Goal: Contribute content: Contribute content

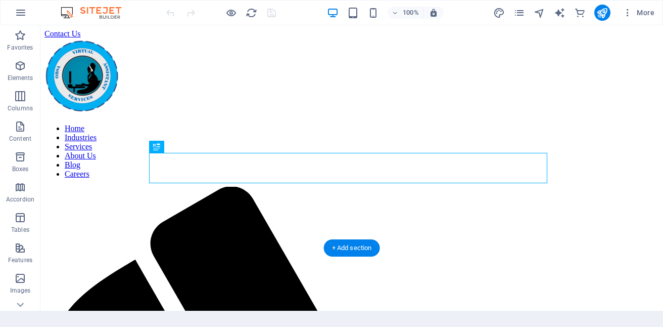
scroll to position [165, 0]
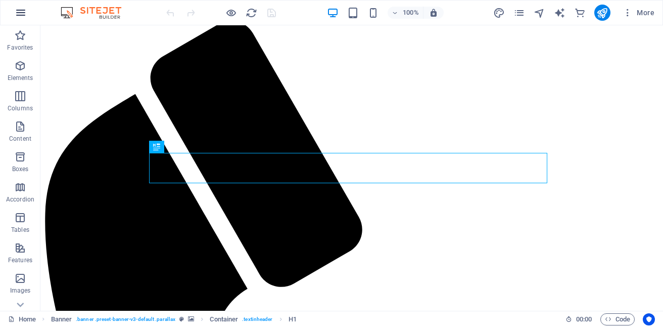
click at [22, 16] on icon "button" at bounding box center [21, 13] width 12 height 12
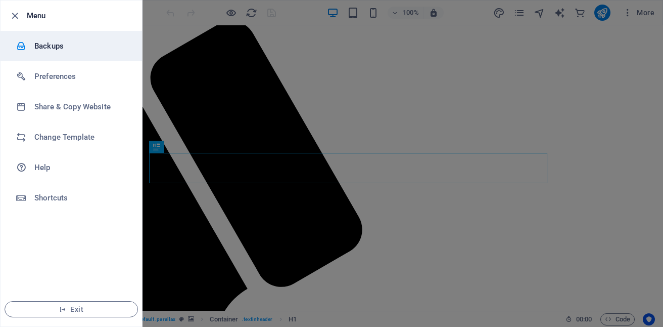
click at [54, 50] on h6 "Backups" at bounding box center [81, 46] width 94 height 12
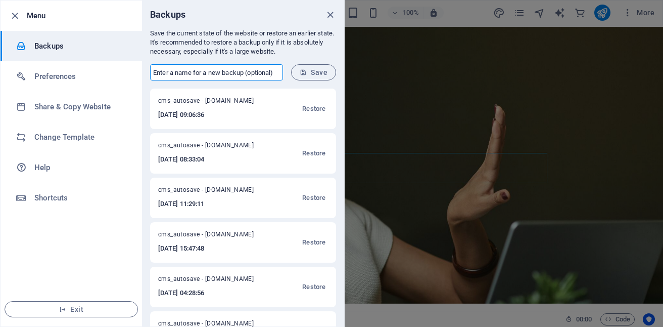
click at [202, 71] on input "text" at bounding box center [216, 72] width 133 height 16
type input "BACK UP"
click at [311, 73] on span "Save" at bounding box center [314, 72] width 28 height 8
click at [329, 14] on icon "close" at bounding box center [331, 15] width 12 height 12
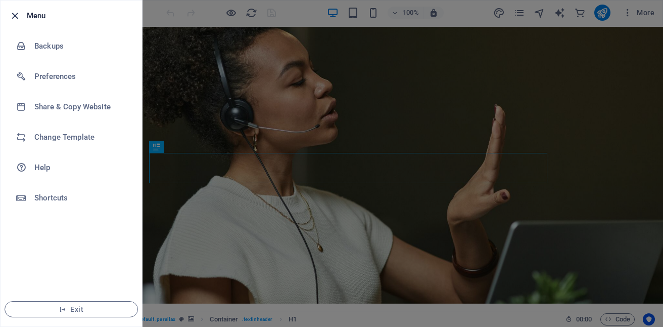
click at [13, 15] on icon "button" at bounding box center [15, 16] width 12 height 12
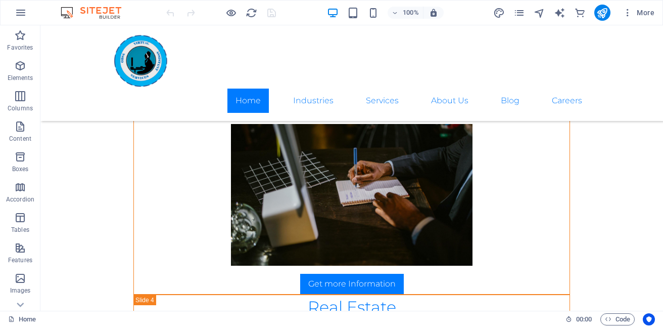
scroll to position [1218, 0]
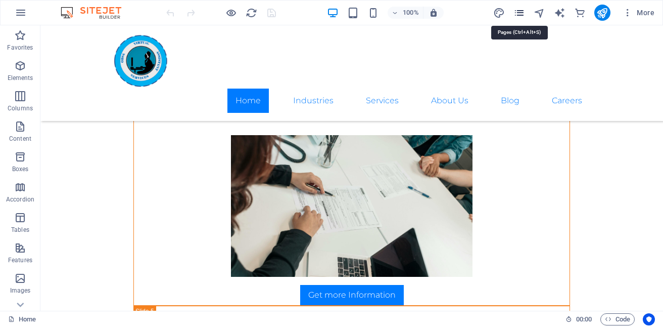
click at [523, 14] on icon "pages" at bounding box center [520, 13] width 12 height 12
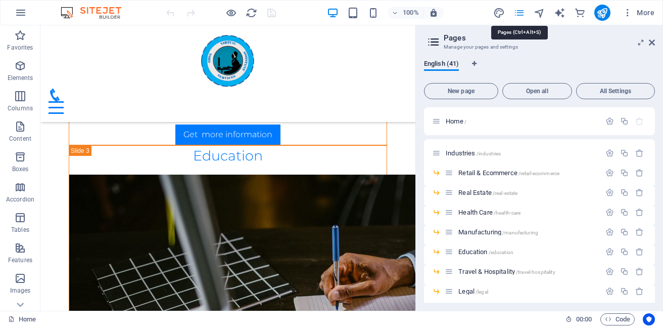
scroll to position [1313, 0]
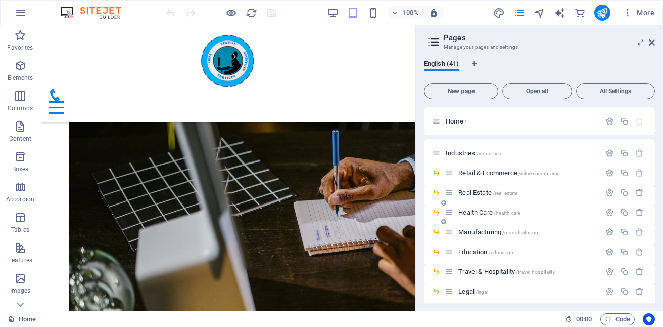
click at [492, 209] on span "Health Care /health-care" at bounding box center [490, 212] width 62 height 8
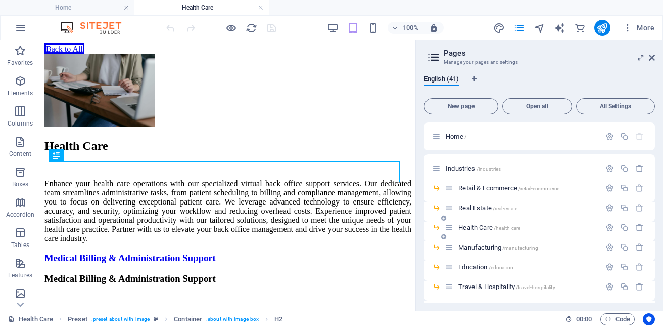
scroll to position [207, 0]
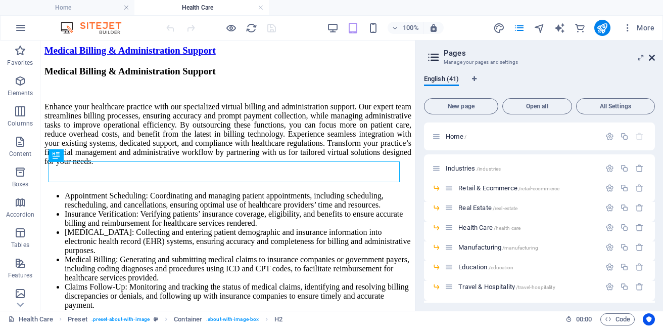
click at [651, 56] on icon at bounding box center [652, 58] width 6 height 8
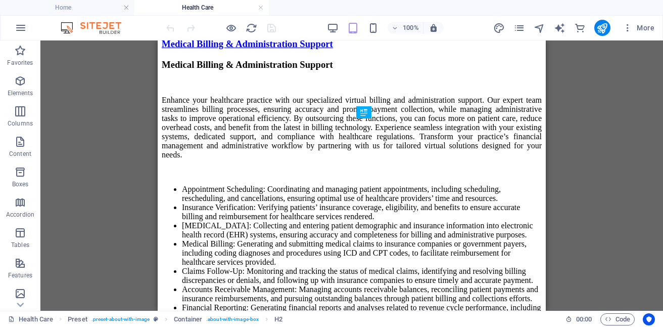
scroll to position [0, 0]
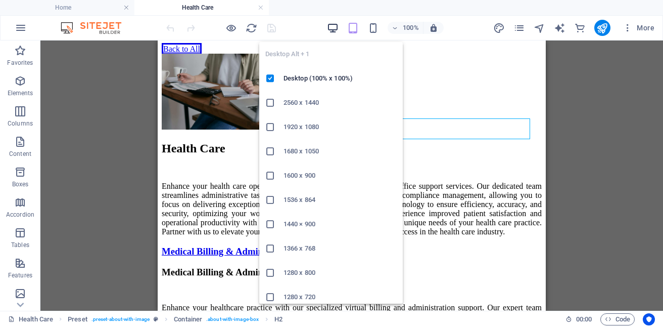
click at [333, 23] on icon "button" at bounding box center [333, 28] width 12 height 12
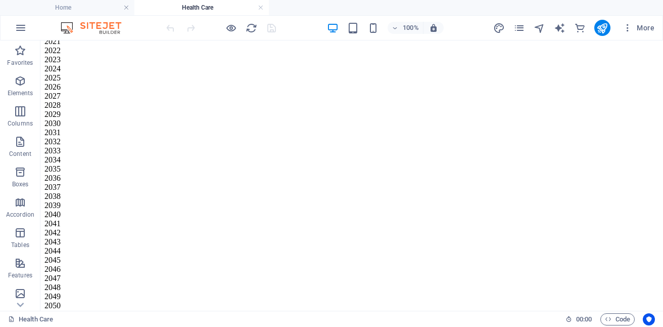
scroll to position [3641, 0]
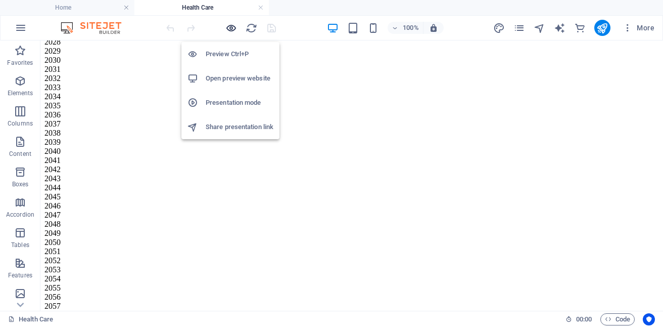
click at [232, 25] on icon "button" at bounding box center [232, 28] width 12 height 12
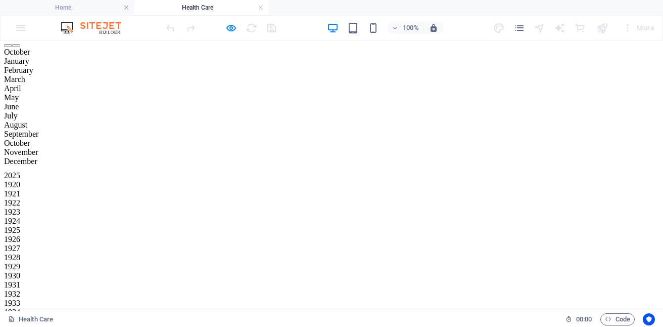
scroll to position [600, 0]
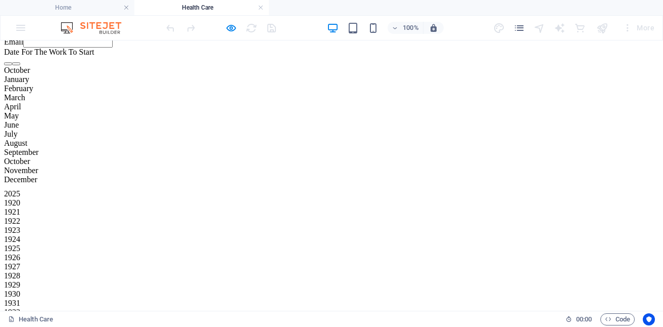
scroll to position [552, 0]
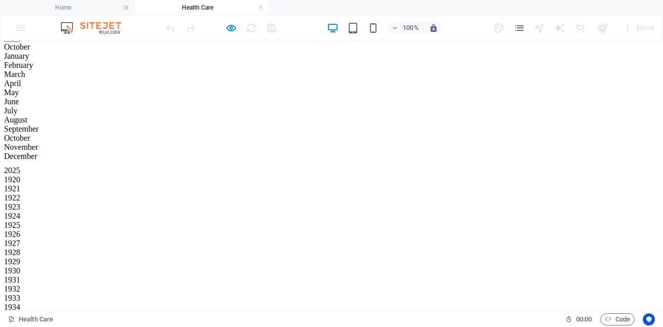
scroll to position [649, 0]
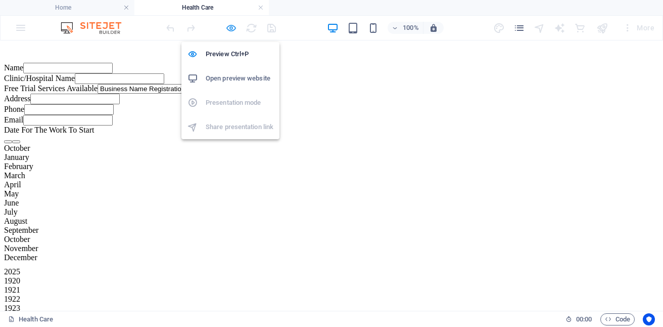
click at [232, 24] on icon "button" at bounding box center [232, 28] width 12 height 12
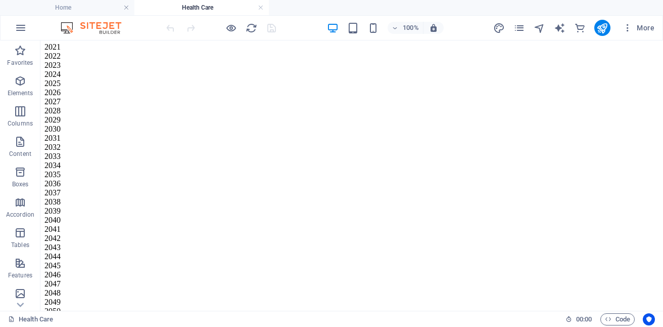
scroll to position [3561, 0]
click at [24, 275] on p "Features" at bounding box center [20, 275] width 24 height 8
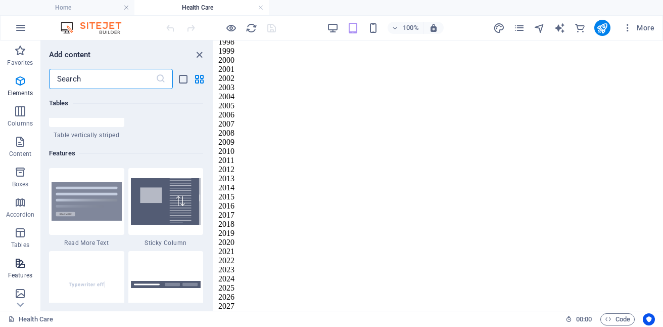
scroll to position [3942, 0]
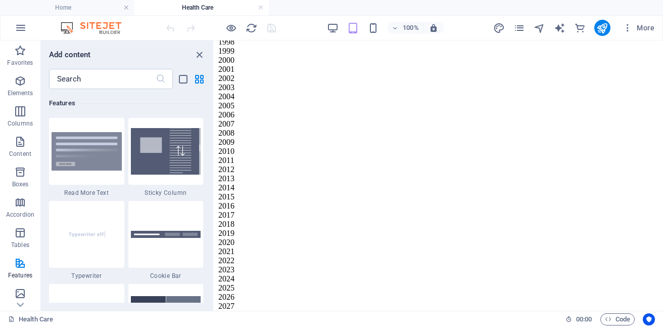
drag, startPoint x: 217, startPoint y: 101, endPoint x: 216, endPoint y: 113, distance: 12.7
drag, startPoint x: 216, startPoint y: 100, endPoint x: 216, endPoint y: 112, distance: 12.1
click at [200, 53] on icon "close panel" at bounding box center [200, 55] width 12 height 12
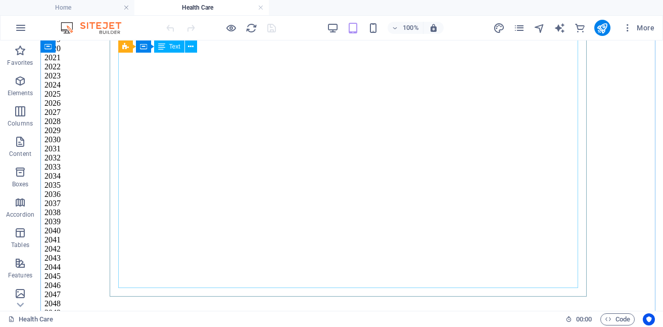
scroll to position [3261, 0]
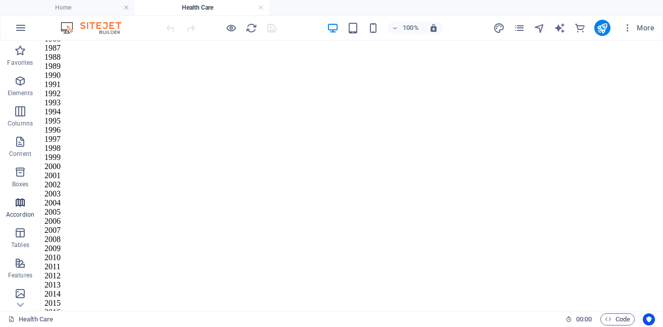
click at [18, 209] on span "Accordion" at bounding box center [20, 208] width 40 height 24
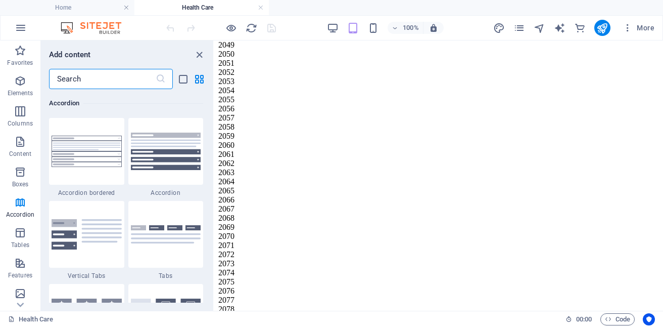
scroll to position [3932, 0]
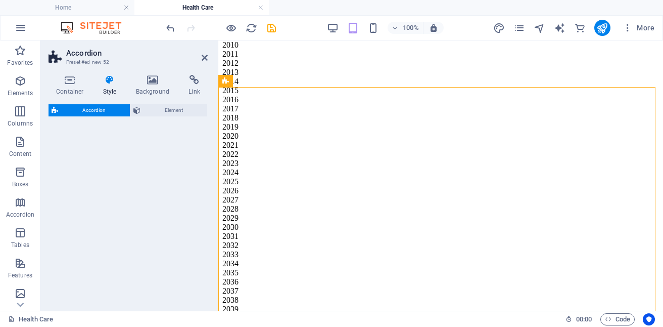
select select "rem"
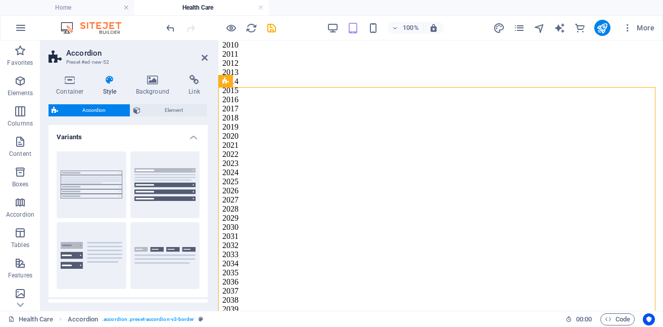
scroll to position [3969, 0]
click at [205, 59] on icon at bounding box center [205, 58] width 6 height 8
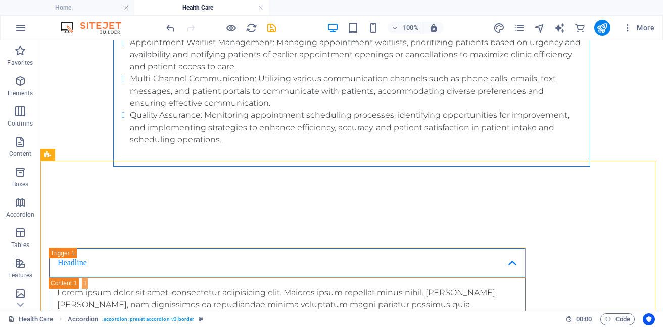
scroll to position [3575, 0]
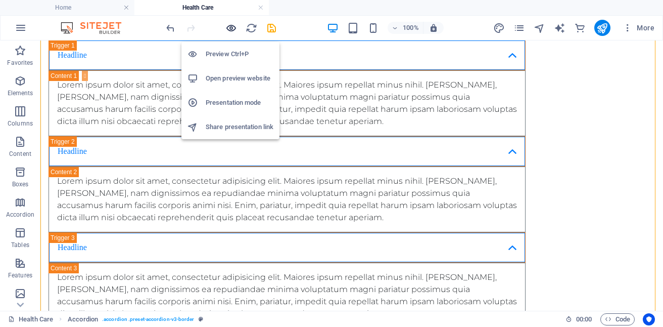
click at [233, 28] on icon "button" at bounding box center [232, 28] width 12 height 12
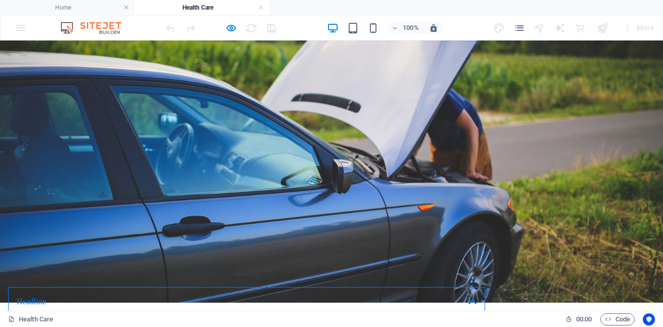
scroll to position [519, 0]
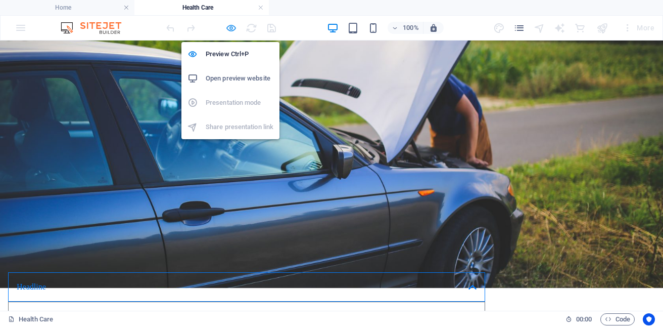
click at [229, 26] on icon "button" at bounding box center [232, 28] width 12 height 12
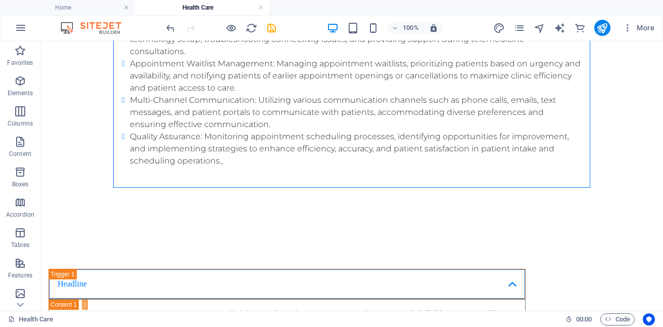
scroll to position [3416, 0]
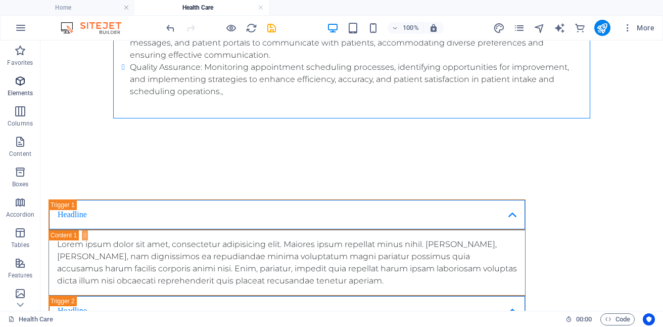
click at [21, 87] on span "Elements" at bounding box center [20, 87] width 40 height 24
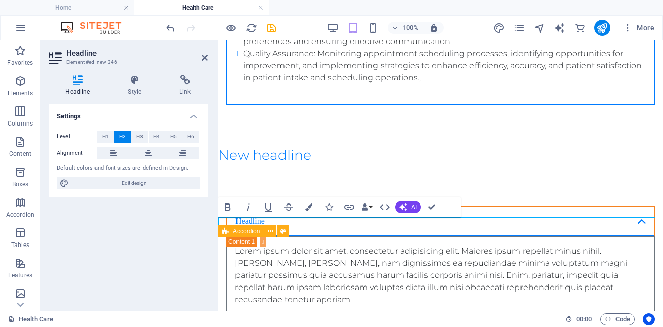
scroll to position [3839, 0]
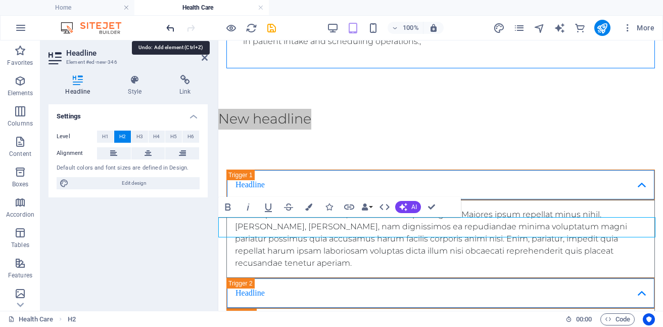
click at [168, 29] on icon "undo" at bounding box center [171, 28] width 12 height 12
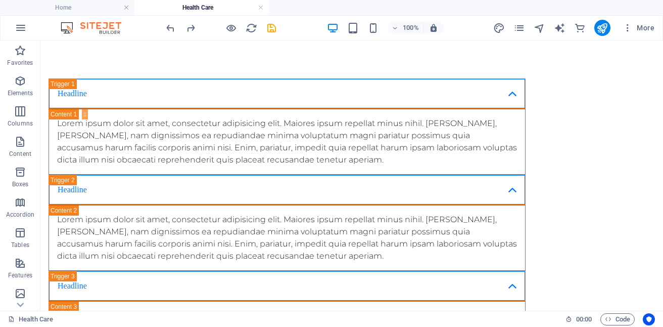
scroll to position [3479, 0]
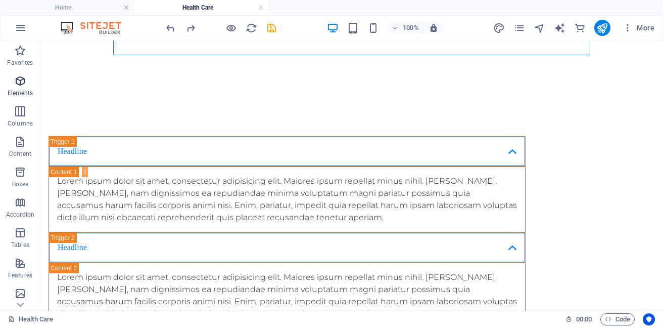
click at [24, 79] on icon "button" at bounding box center [20, 81] width 12 height 12
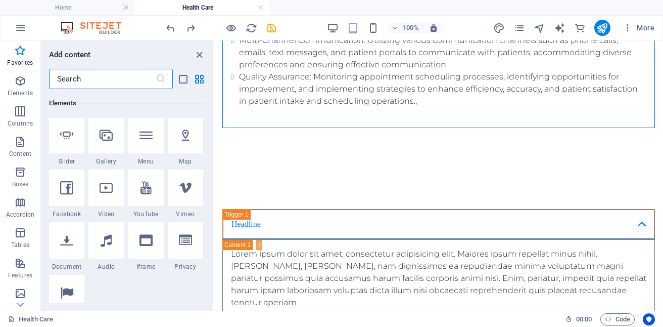
scroll to position [0, 0]
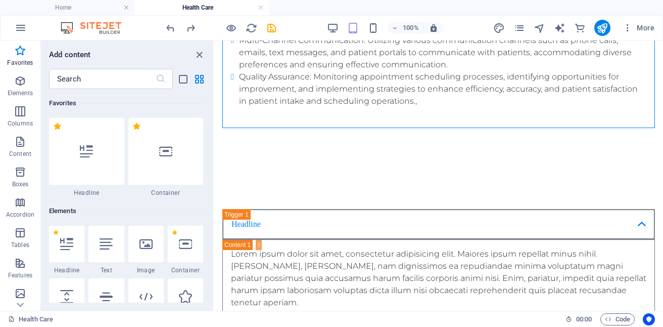
click at [210, 96] on div "Favorites 1 Star Headline 1 Star Container Elements 1 Star Headline 1 Star Text…" at bounding box center [127, 195] width 172 height 213
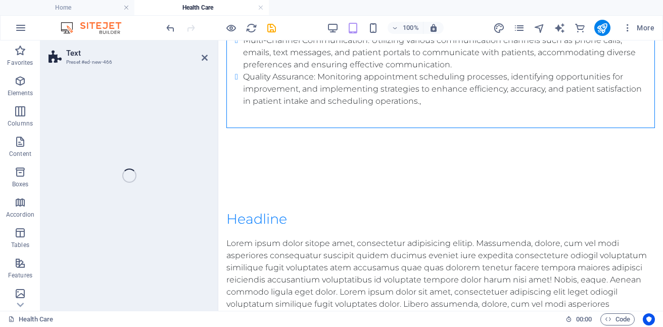
scroll to position [3816, 0]
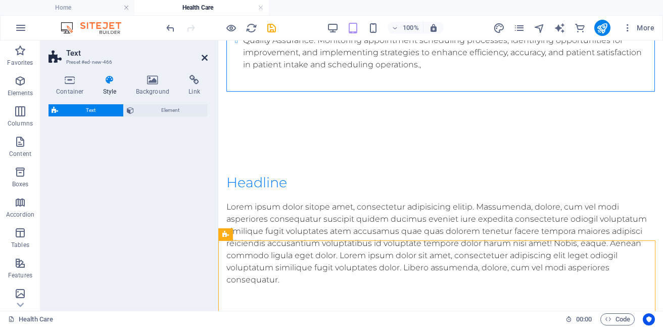
select select "preset-text-v2-separator"
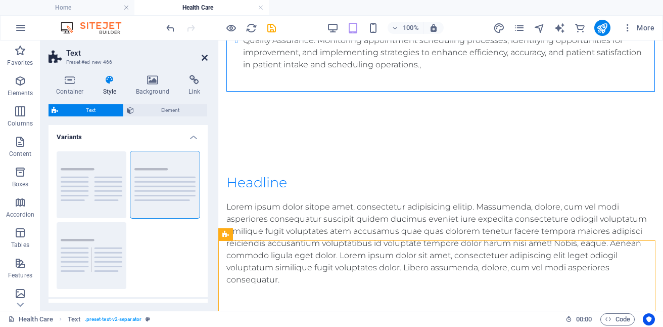
click at [204, 57] on icon at bounding box center [205, 58] width 6 height 8
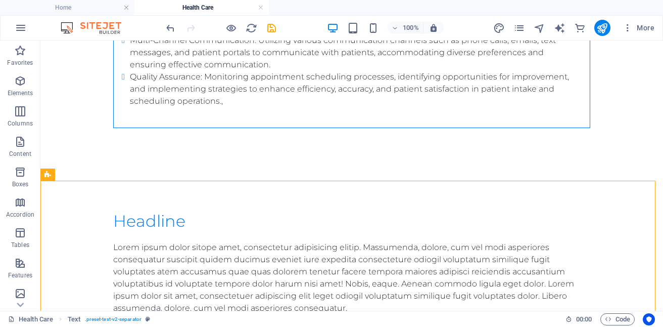
scroll to position [3573, 0]
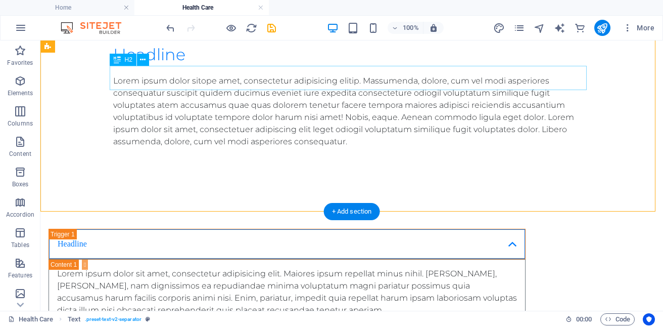
click at [188, 67] on div "Headline" at bounding box center [351, 54] width 477 height 24
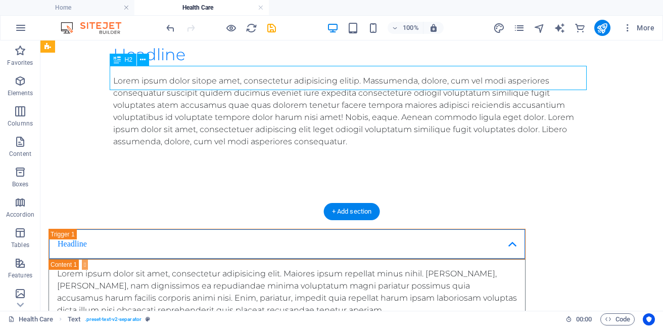
click at [188, 67] on div "Headline" at bounding box center [351, 54] width 477 height 24
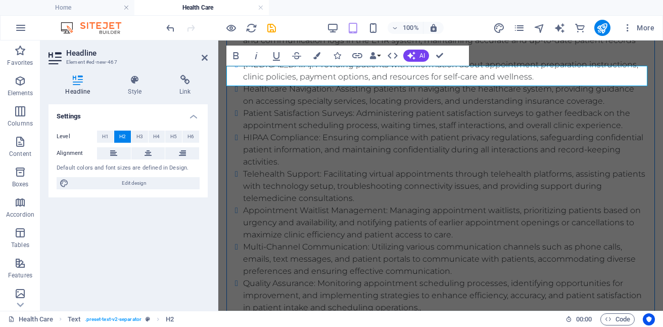
scroll to position [4031, 0]
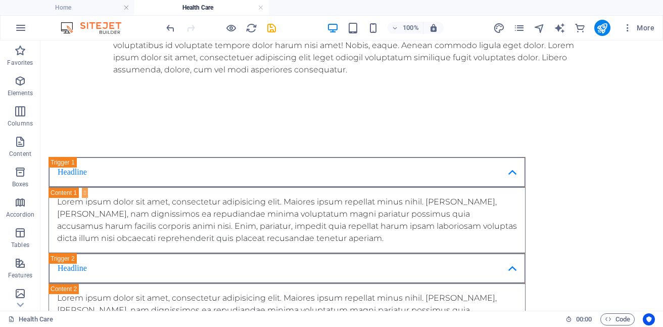
scroll to position [3668, 0]
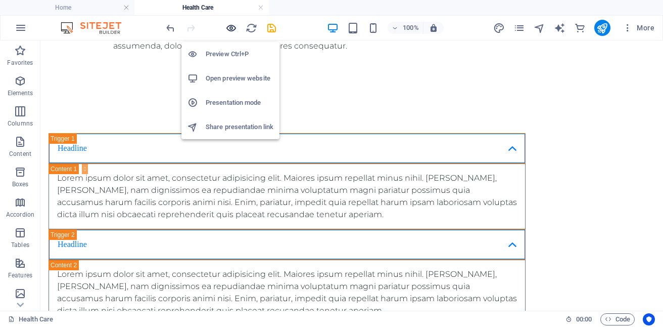
click at [229, 30] on icon "button" at bounding box center [232, 28] width 12 height 12
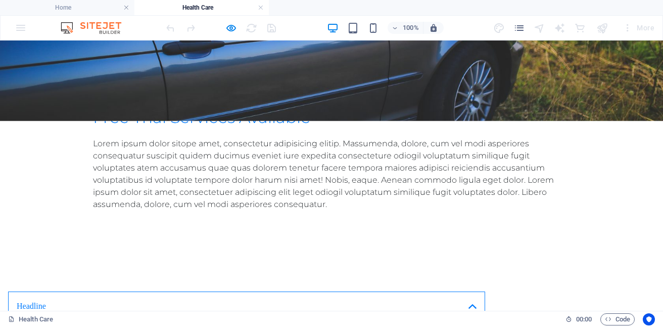
scroll to position [691, 0]
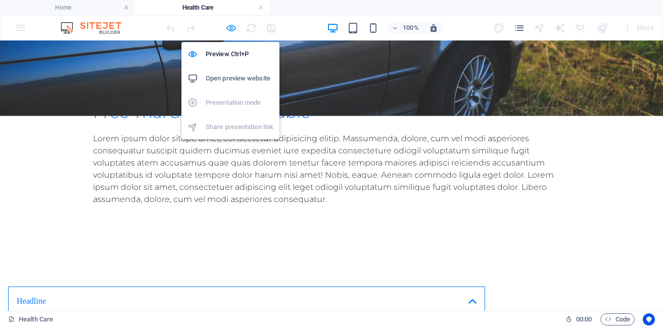
click at [232, 28] on icon "button" at bounding box center [232, 28] width 12 height 12
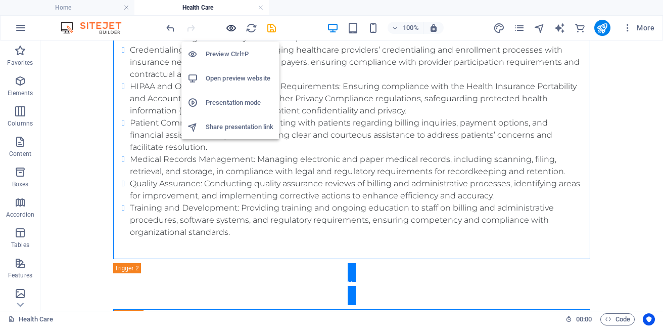
scroll to position [3658, 0]
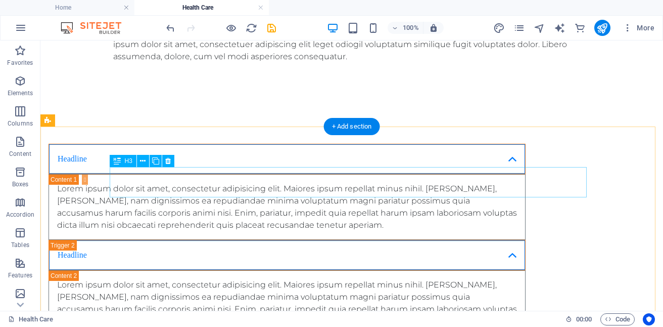
click at [160, 174] on div "Headline" at bounding box center [287, 159] width 477 height 30
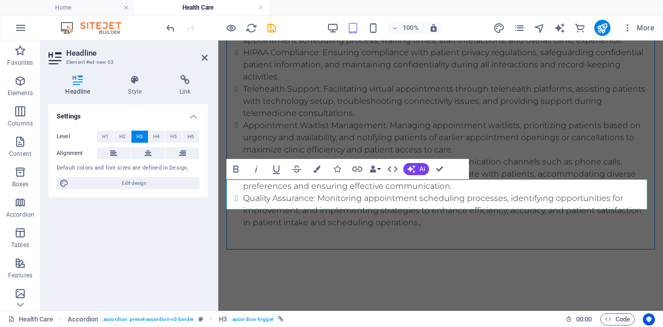
scroll to position [4111, 0]
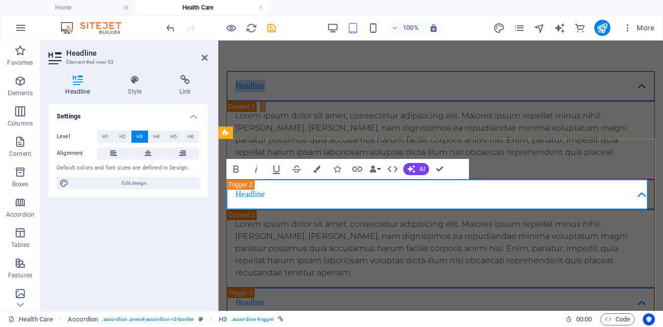
click at [271, 101] on link "Headline" at bounding box center [441, 85] width 428 height 29
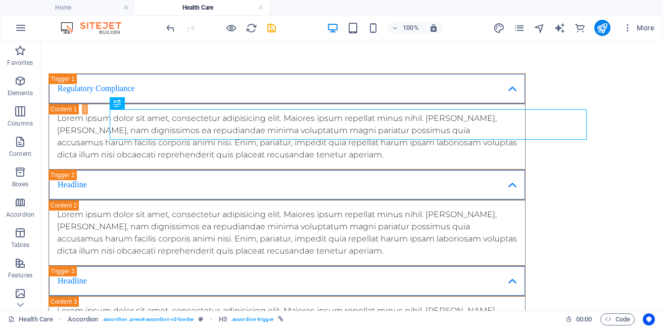
scroll to position [3680, 0]
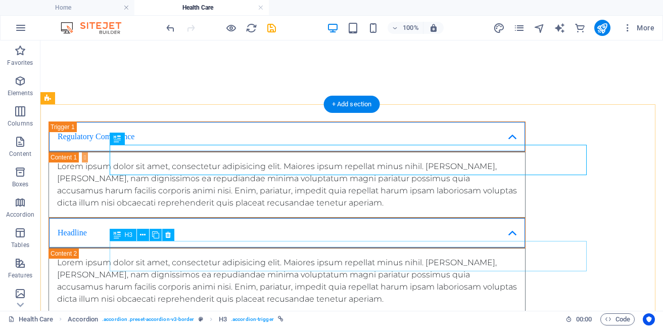
click at [164, 248] on div "Headline" at bounding box center [287, 232] width 477 height 30
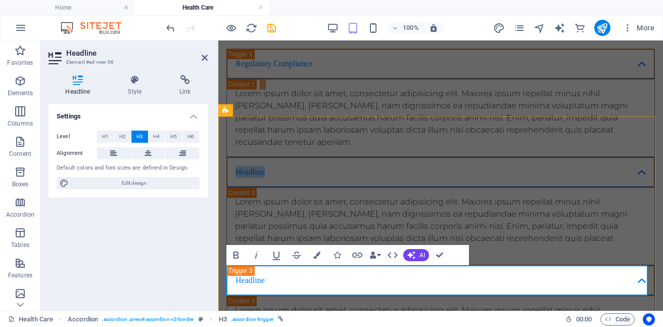
click at [266, 187] on link "Headline" at bounding box center [441, 171] width 428 height 29
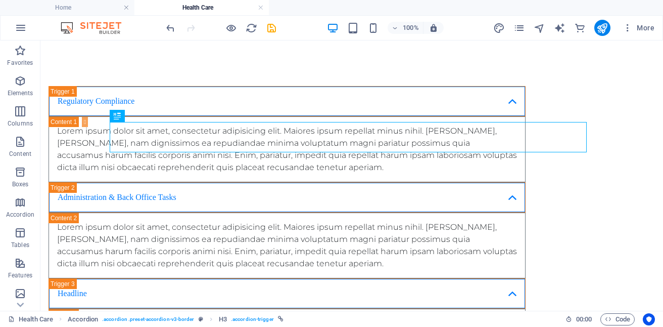
scroll to position [3799, 0]
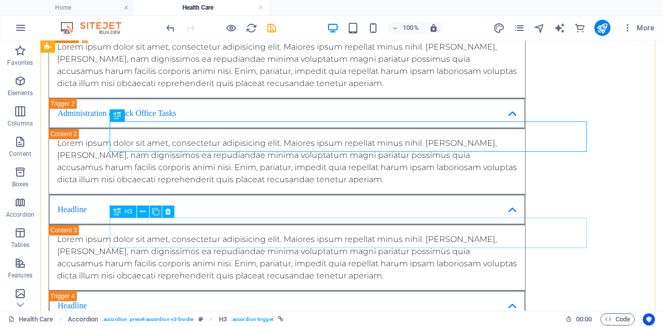
click at [183, 225] on div "Headline" at bounding box center [287, 209] width 477 height 30
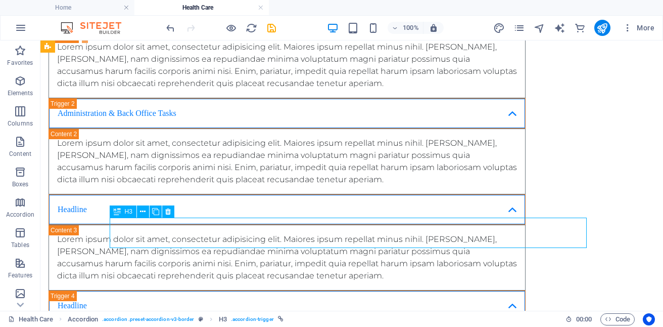
click at [183, 225] on div "Headline" at bounding box center [287, 209] width 477 height 30
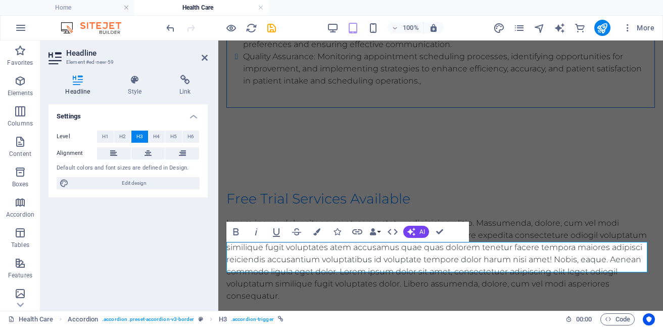
scroll to position [4265, 0]
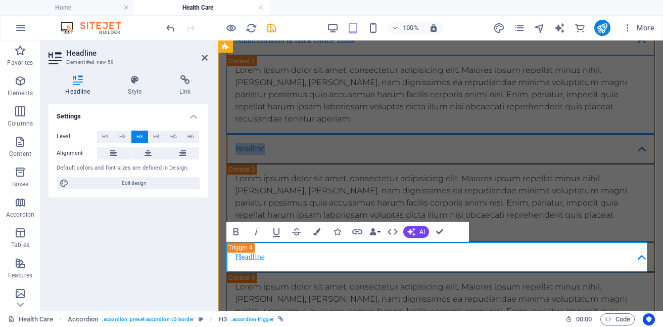
click at [276, 163] on link "Headline" at bounding box center [441, 148] width 428 height 29
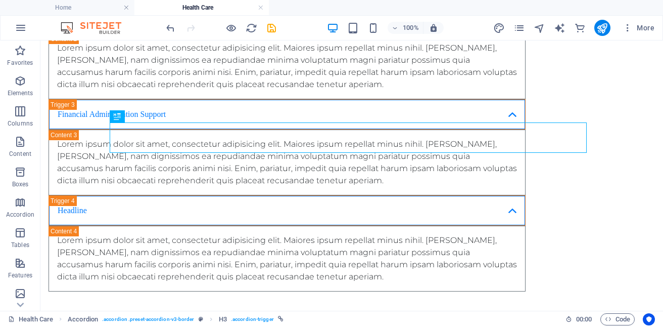
scroll to position [3978, 0]
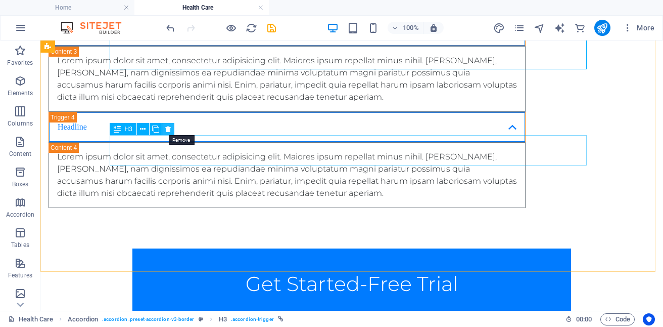
click at [168, 130] on icon at bounding box center [168, 129] width 6 height 11
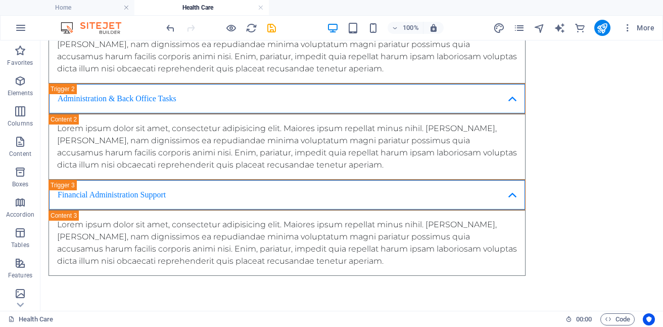
scroll to position [3686, 0]
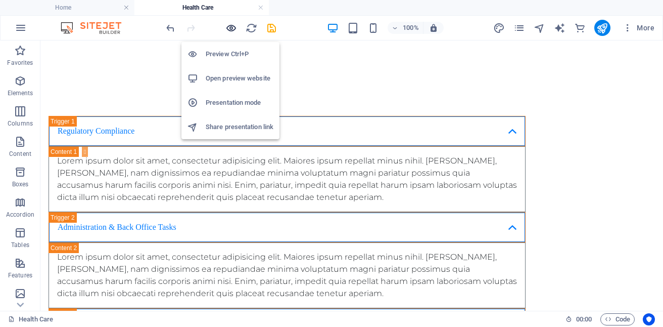
click at [231, 28] on icon "button" at bounding box center [232, 28] width 12 height 12
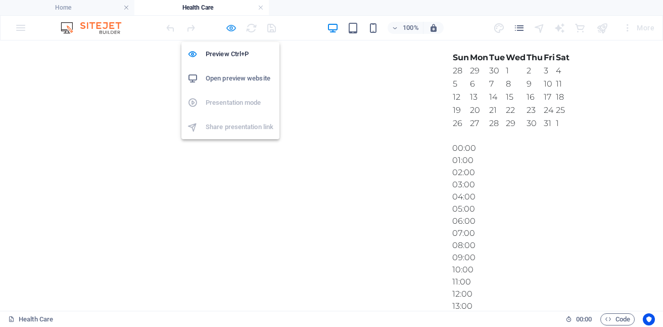
scroll to position [719, 0]
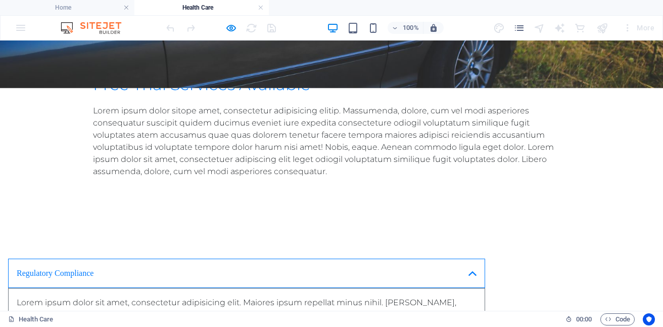
click at [485, 258] on link "Regulatory Compliance" at bounding box center [246, 272] width 477 height 29
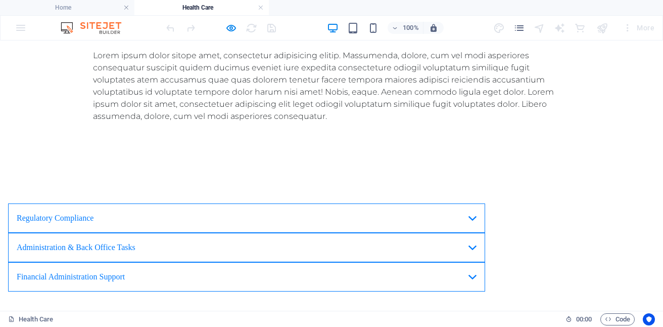
scroll to position [784, 0]
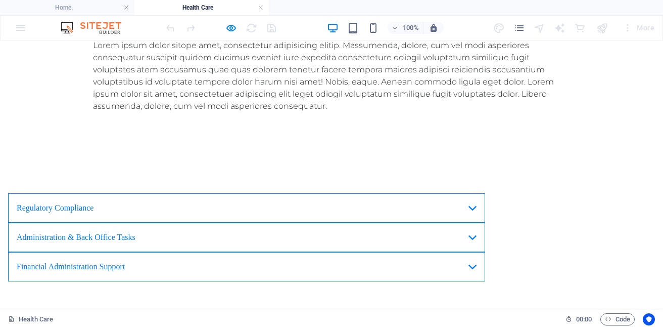
click at [485, 193] on link "Regulatory Compliance" at bounding box center [246, 207] width 477 height 29
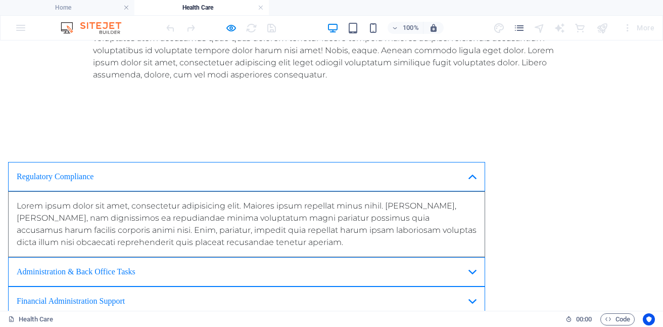
scroll to position [794, 0]
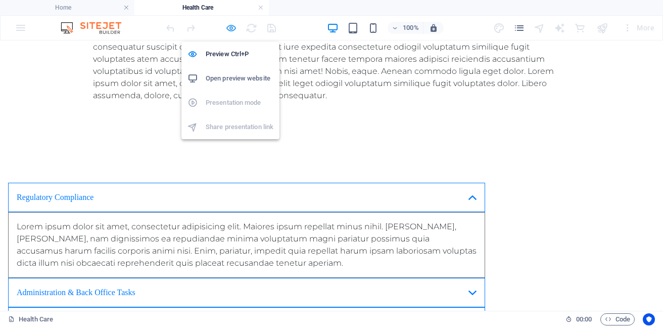
click at [232, 28] on icon "button" at bounding box center [232, 28] width 12 height 12
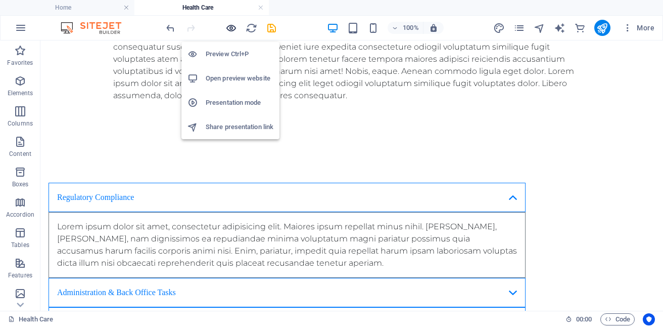
scroll to position [3762, 0]
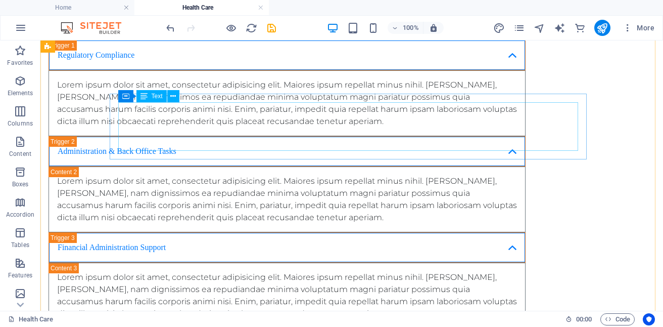
click at [345, 127] on div "Lorem ipsum dolor sit amet, consectetur adipisicing elit. Maiores ipsum repella…" at bounding box center [287, 103] width 460 height 49
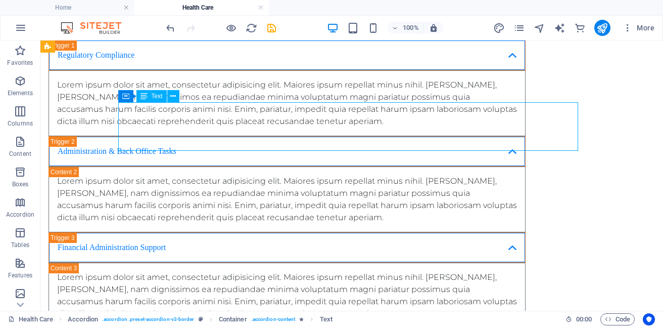
click at [345, 127] on div "Lorem ipsum dolor sit amet, consectetur adipisicing elit. Maiores ipsum repella…" at bounding box center [287, 103] width 460 height 49
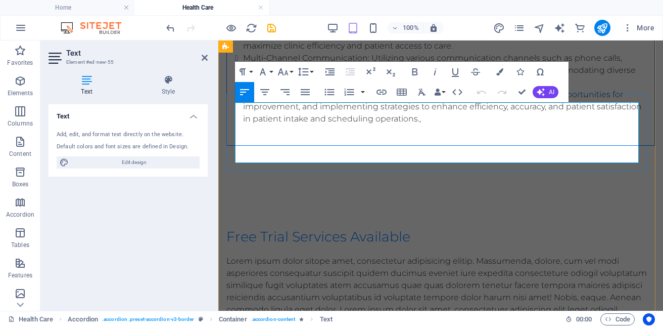
scroll to position [4227, 0]
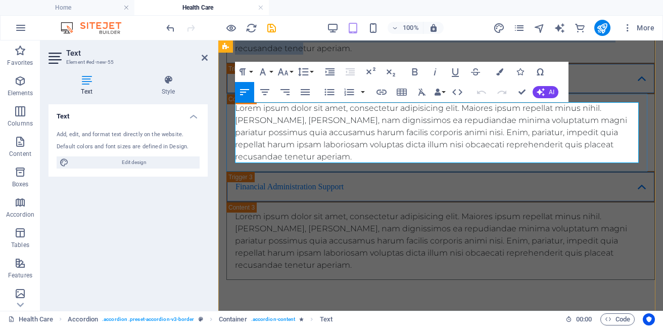
drag, startPoint x: 265, startPoint y: 110, endPoint x: 293, endPoint y: 157, distance: 54.6
click at [293, 55] on p "Lorem ipsum dolor sit amet, consectetur adipisicing elit. Maiores ipsum repella…" at bounding box center [441, 24] width 412 height 61
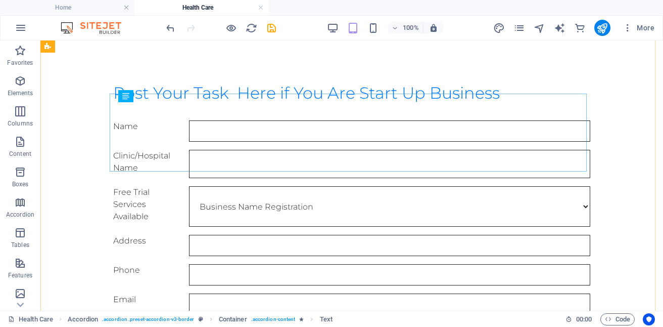
scroll to position [3762, 0]
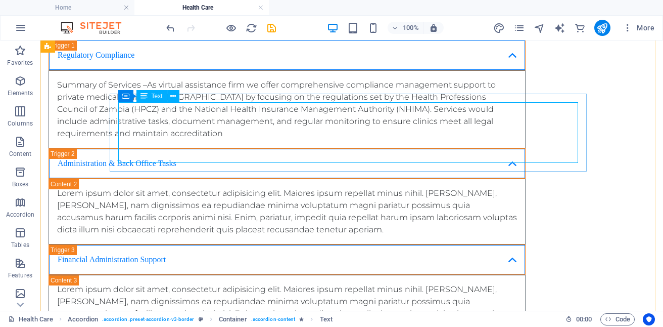
click at [191, 140] on div "Summary of Services –As virtual assistance firm we offer comprehensive complian…" at bounding box center [287, 109] width 460 height 61
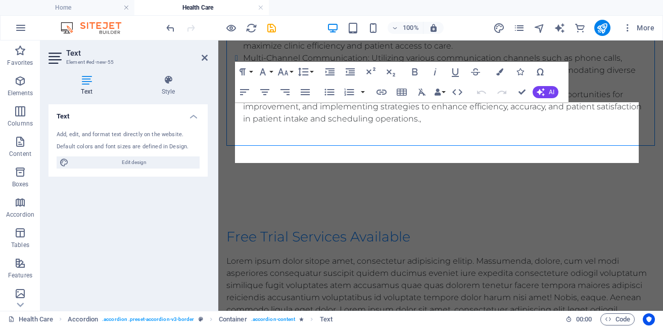
scroll to position [4227, 0]
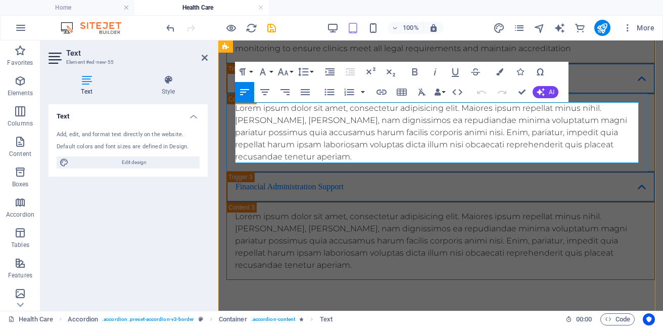
click at [575, 55] on p "Summary of Services –As virtual assistance firm we offer comprehensive complian…" at bounding box center [441, 24] width 412 height 61
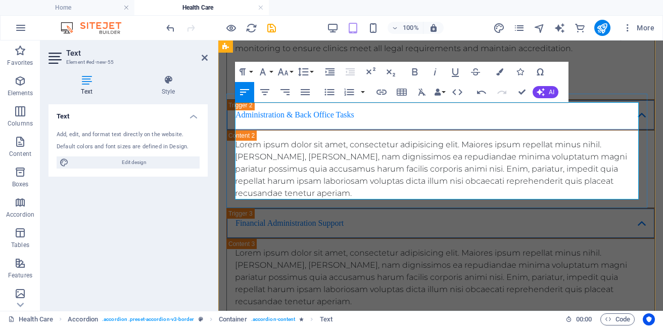
click at [243, 79] on p "Content 1" at bounding box center [441, 73] width 412 height 12
click at [250, 79] on p "Content 1" at bounding box center [441, 73] width 412 height 12
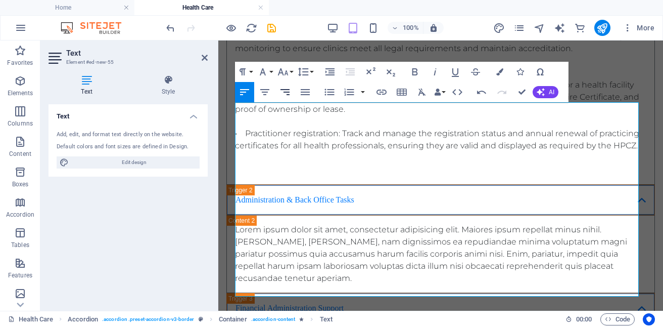
scroll to position [4370, 0]
click at [244, 89] on span "Content 1" at bounding box center [241, 85] width 8 height 10
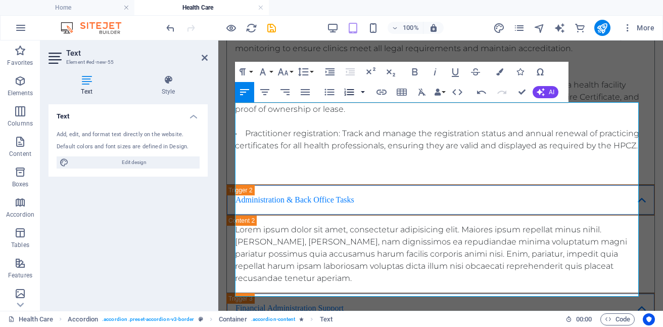
click at [360, 95] on button "button" at bounding box center [363, 92] width 8 height 20
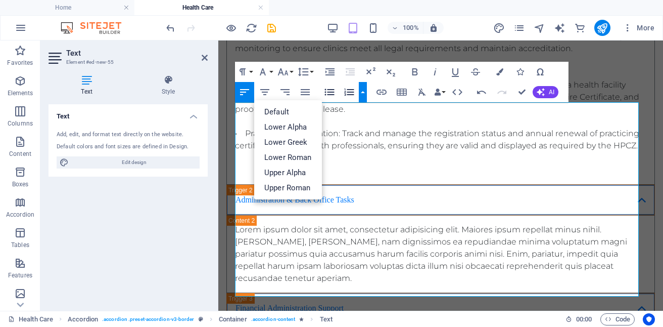
click at [328, 91] on icon "button" at bounding box center [330, 92] width 12 height 12
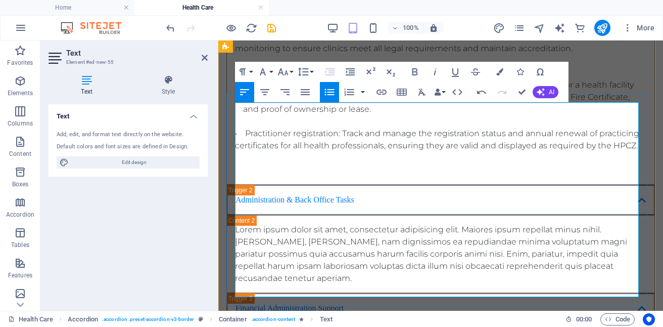
click at [247, 152] on p "• Practitioner registration: Track and manage the registration status and annua…" at bounding box center [441, 139] width 412 height 24
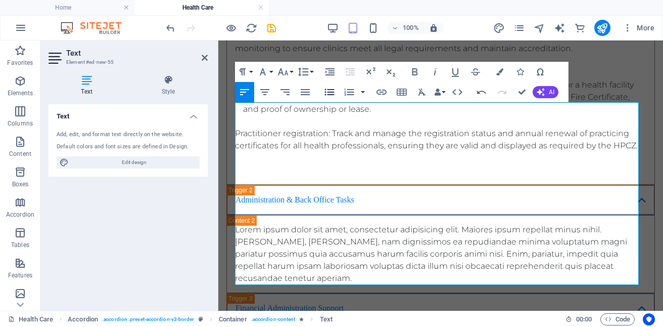
click at [330, 92] on icon "button" at bounding box center [330, 92] width 12 height 12
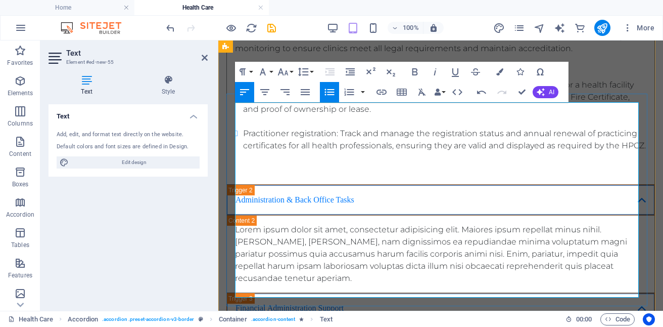
drag, startPoint x: 343, startPoint y: 183, endPoint x: 235, endPoint y: 181, distance: 108.2
click at [235, 79] on p "Licensing and registration" at bounding box center [441, 73] width 412 height 12
click at [416, 74] on icon "button" at bounding box center [415, 72] width 12 height 12
click at [472, 55] on p "Summary of Services –As virtual assistance firm we offer comprehensive complian…" at bounding box center [441, 24] width 412 height 61
click at [351, 79] on p "Licensing and registration" at bounding box center [441, 73] width 412 height 12
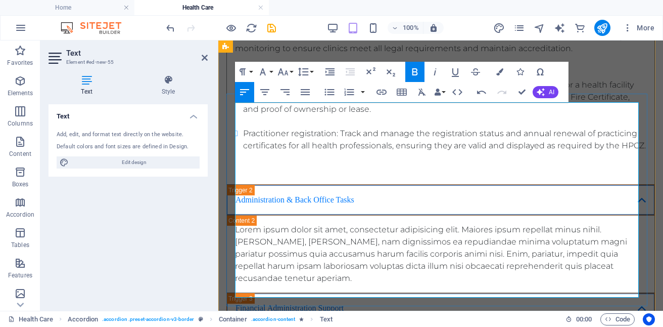
click at [310, 152] on li "Practitioner registration: Track and manage the registration status and annual …" at bounding box center [445, 139] width 404 height 24
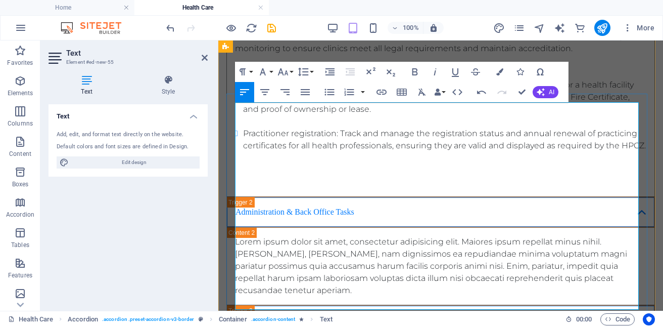
click at [248, 176] on p "Content 1" at bounding box center [441, 170] width 412 height 12
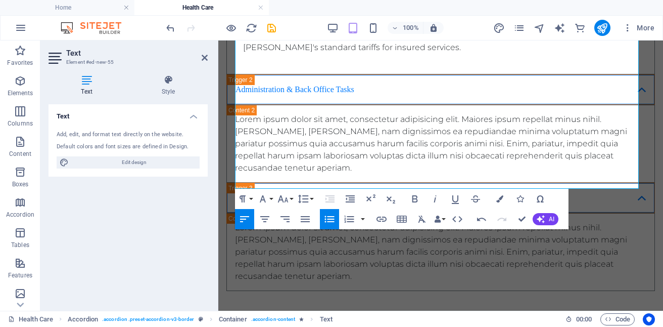
scroll to position [4344, 0]
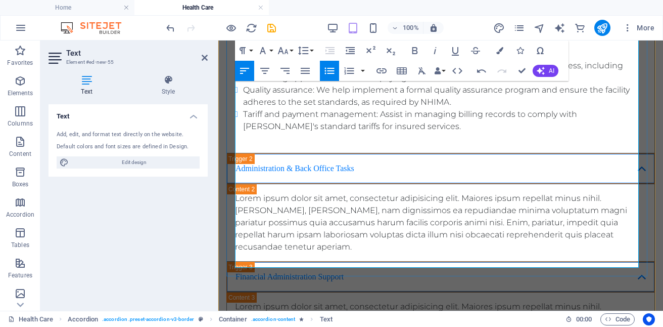
click at [552, 60] on p "National Health Insurance Management Authority (NHIMA) accreditation" at bounding box center [441, 54] width 412 height 12
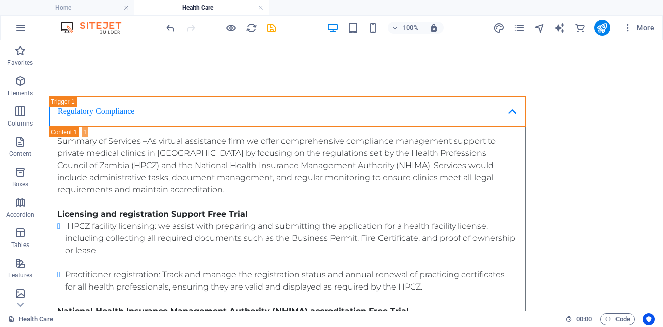
scroll to position [3754, 0]
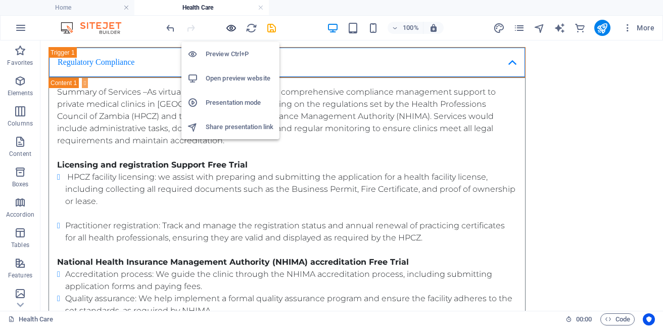
click at [232, 26] on icon "button" at bounding box center [232, 28] width 12 height 12
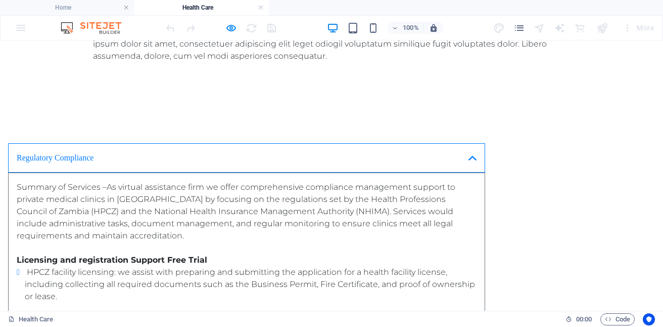
scroll to position [800, 0]
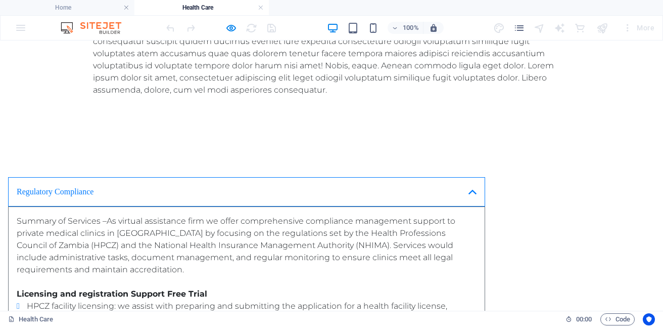
click at [485, 177] on link "Regulatory Compliance" at bounding box center [246, 191] width 477 height 29
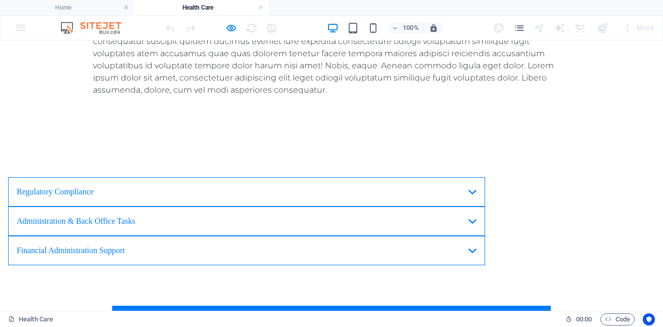
click at [412, 177] on link "Regulatory Compliance" at bounding box center [246, 191] width 477 height 29
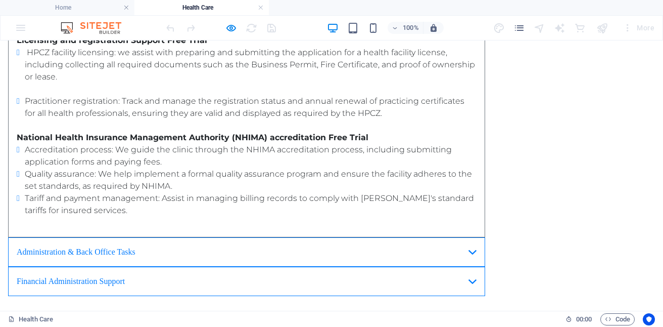
scroll to position [1048, 0]
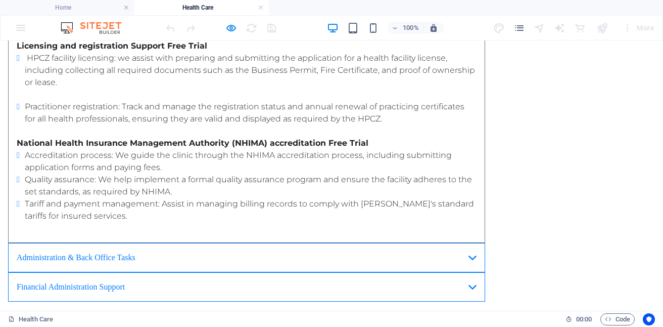
click at [255, 243] on link "Administration & Back Office Tasks" at bounding box center [246, 257] width 477 height 29
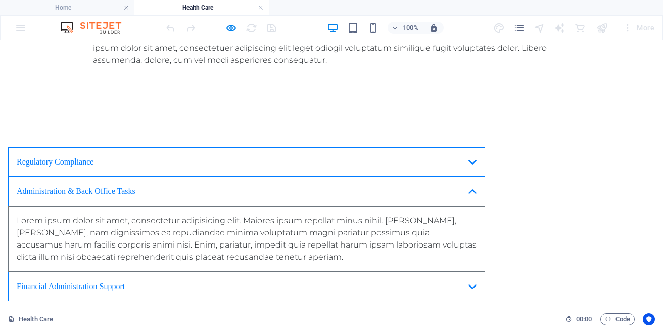
scroll to position [825, 0]
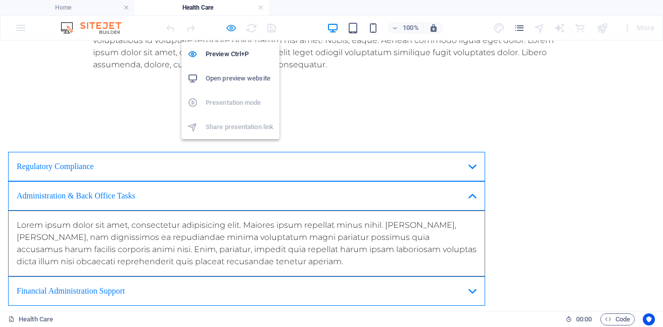
click at [231, 27] on icon "button" at bounding box center [232, 28] width 12 height 12
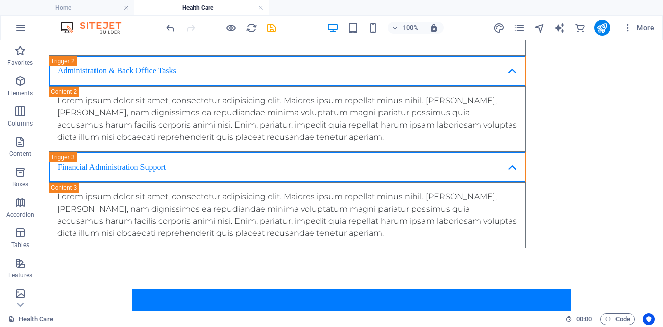
scroll to position [4097, 0]
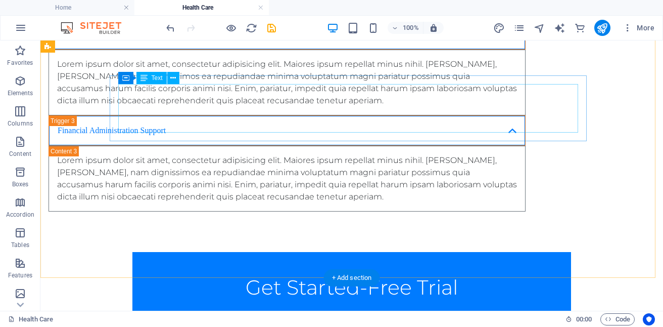
click at [338, 107] on div "Lorem ipsum dolor sit amet, consectetur adipisicing elit. Maiores ipsum repella…" at bounding box center [287, 82] width 460 height 49
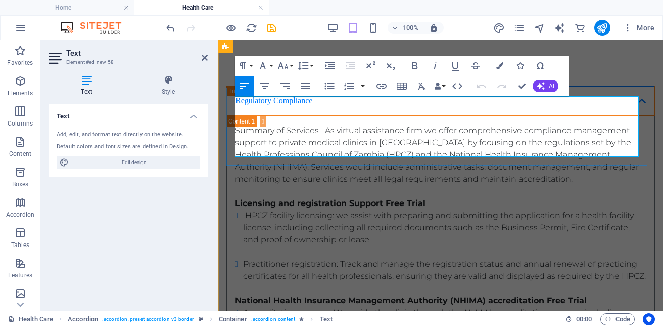
scroll to position [4562, 0]
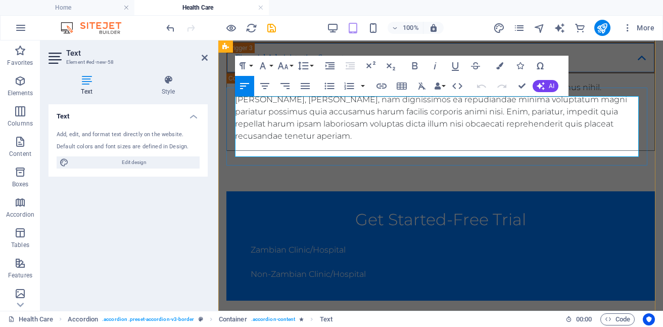
drag, startPoint x: 265, startPoint y: 102, endPoint x: 289, endPoint y: 148, distance: 51.6
click at [289, 34] on p "Lorem ipsum dolor sit amet, consectetur adipisicing elit. Maiores ipsum repella…" at bounding box center [441, 3] width 412 height 61
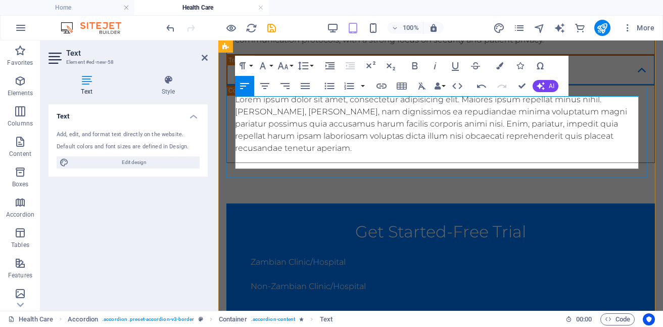
click at [331, 83] on icon "button" at bounding box center [330, 86] width 12 height 12
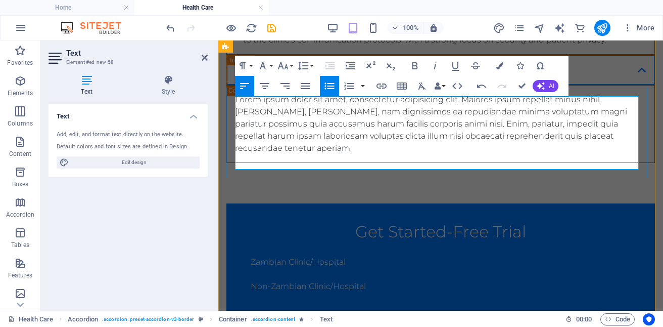
click at [564, 46] on li "​ Email and calendar management In [GEOGRAPHIC_DATA] -As a virtual assistance (…" at bounding box center [445, 9] width 404 height 73
click at [429, 46] on li "​ Email and calendar management In [GEOGRAPHIC_DATA] -As a virtual assistance (…" at bounding box center [445, 9] width 404 height 73
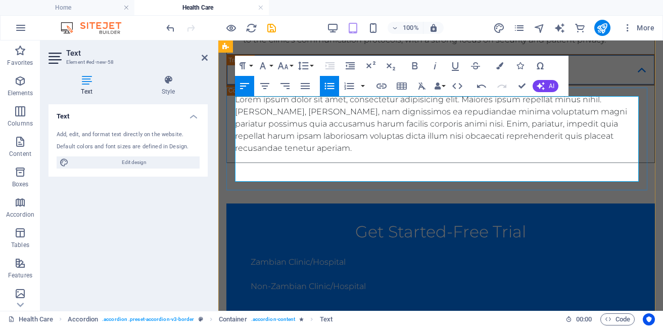
click at [296, 46] on li "​ Email and calendar management In [GEOGRAPHIC_DATA] free trial -As a virtual a…" at bounding box center [445, 9] width 404 height 73
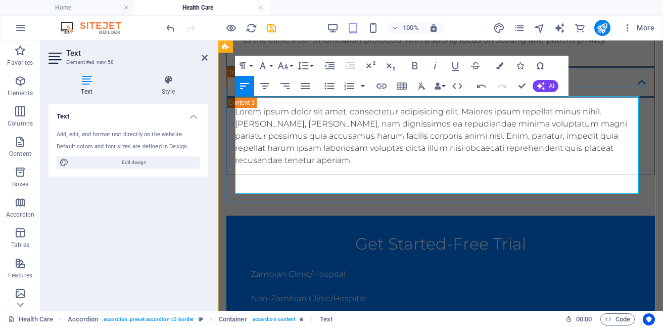
click at [295, 46] on li "​ Email and calendar management In [GEOGRAPHIC_DATA] free trial -As a virtual a…" at bounding box center [445, 9] width 404 height 73
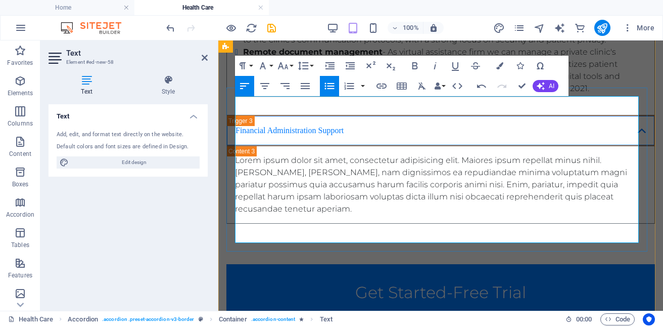
click at [385, 95] on li "Remote document management - As virtual assistance firm we can manage a private…" at bounding box center [445, 70] width 404 height 49
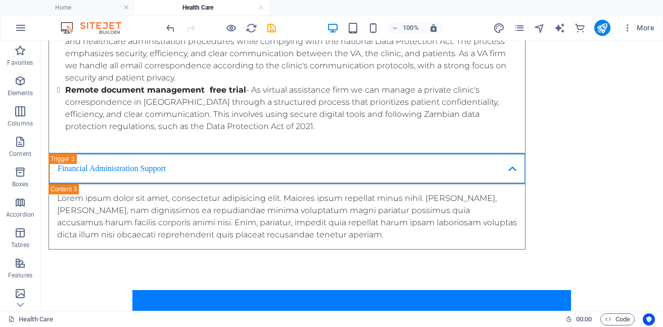
scroll to position [4169, 0]
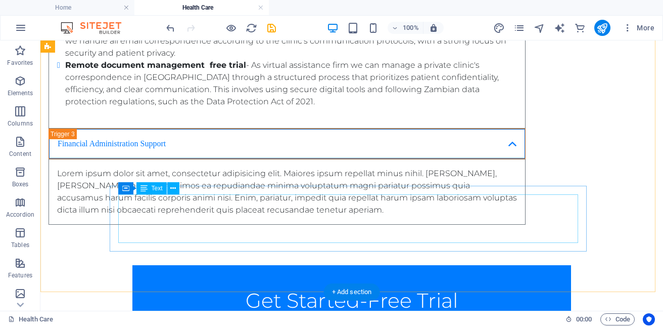
click at [342, 216] on div "Lorem ipsum dolor sit amet, consectetur adipisicing elit. Maiores ipsum repella…" at bounding box center [287, 191] width 460 height 49
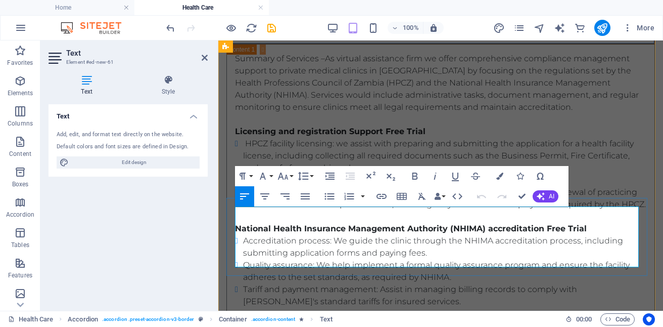
scroll to position [4646, 0]
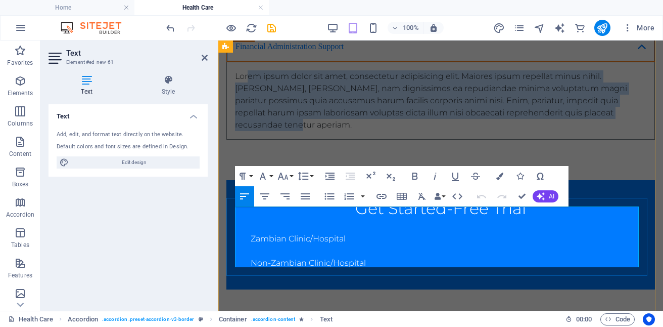
drag, startPoint x: 248, startPoint y: 213, endPoint x: 299, endPoint y: 259, distance: 68.7
click at [299, 131] on p "Lorem ipsum dolor sit amet, consectetur adipisicing elit. Maiores ipsum repella…" at bounding box center [441, 100] width 412 height 61
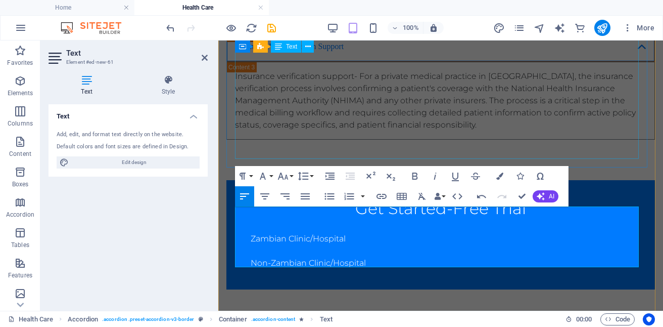
scroll to position [4189, 1]
click at [353, 131] on p "​Insurance verification support- For a private medical practice in [GEOGRAPHIC_…" at bounding box center [441, 100] width 412 height 61
click at [235, 131] on p "Insurance verification support free trial - For a private medical practice in […" at bounding box center [441, 100] width 412 height 61
click at [326, 194] on icon "button" at bounding box center [330, 196] width 10 height 7
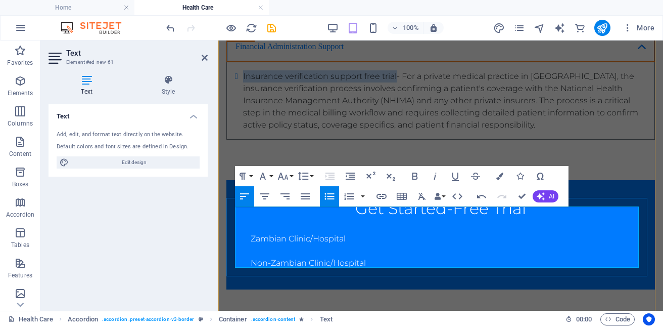
drag, startPoint x: 242, startPoint y: 212, endPoint x: 396, endPoint y: 213, distance: 154.2
click at [396, 131] on li "Insurance verification support free trial- For a private medical practice in [G…" at bounding box center [445, 100] width 404 height 61
drag, startPoint x: 244, startPoint y: 211, endPoint x: 398, endPoint y: 211, distance: 154.2
click at [398, 131] on li "Insurance verification support free trial- For a private medical practice in [G…" at bounding box center [445, 100] width 404 height 61
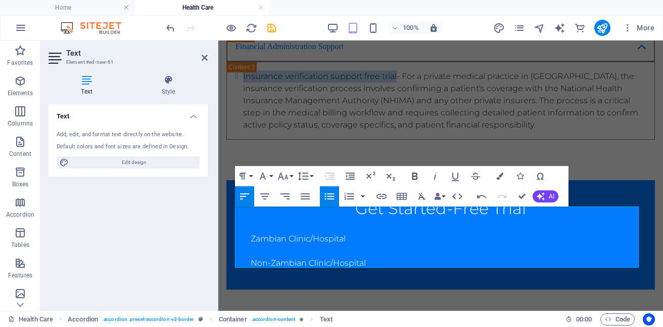
click at [416, 172] on icon "button" at bounding box center [415, 176] width 12 height 12
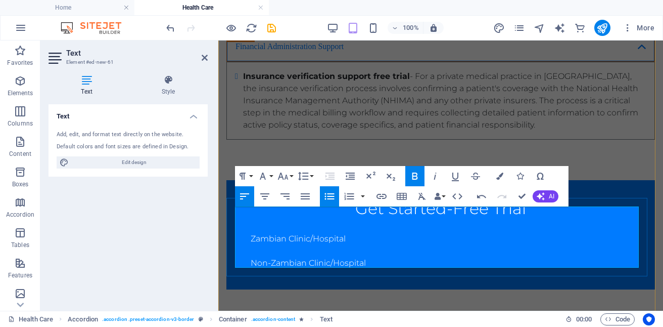
click at [530, 131] on li "Insurance verification support free trial - For a private medical practice in […" at bounding box center [445, 100] width 404 height 61
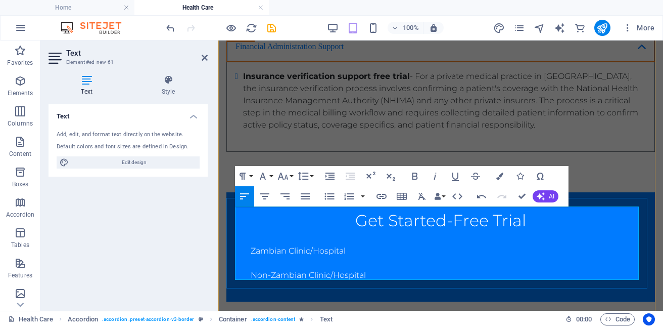
click at [518, 131] on li "Insurance verification support free trial - For a private medical practice in […" at bounding box center [445, 100] width 404 height 61
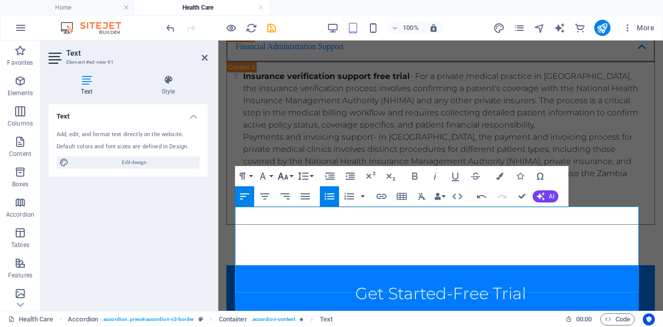
scroll to position [4076, 0]
click at [514, 131] on li "Insurance verification support free trial - For a private medical practice in […" at bounding box center [445, 100] width 404 height 61
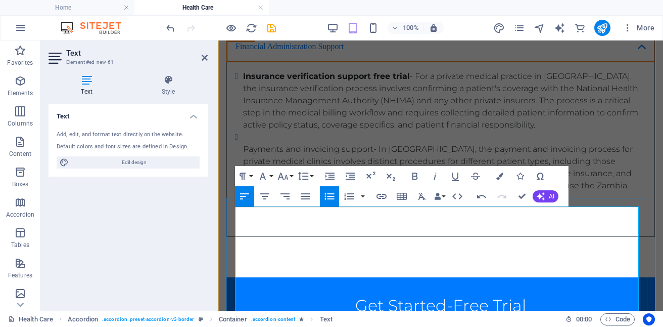
click at [242, 216] on ul "Insurance verification support free trial - For a private medical practice in […" at bounding box center [441, 143] width 412 height 146
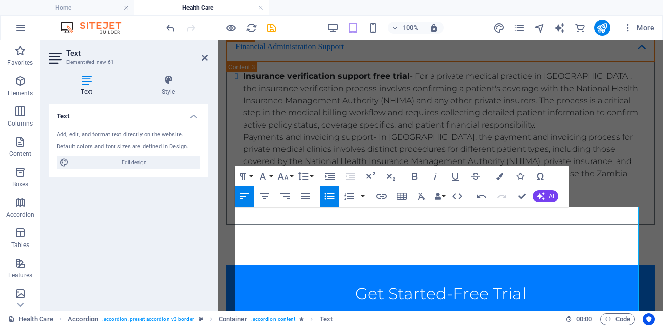
click at [322, 191] on button "Unordered List" at bounding box center [329, 196] width 19 height 20
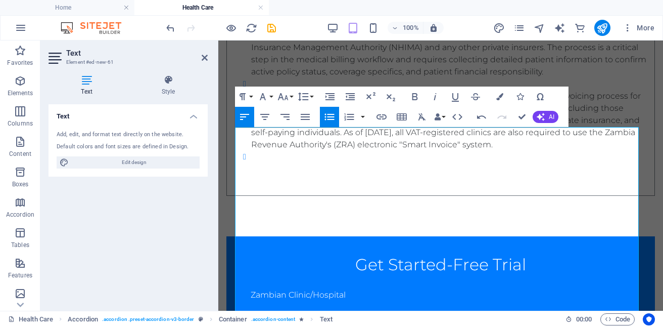
scroll to position [4726, 0]
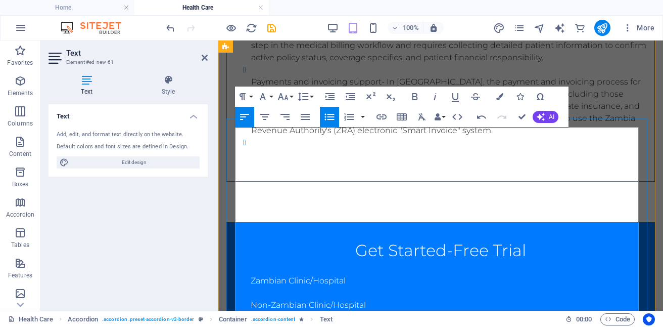
click at [251, 161] on ul "Insurance verification support free trial - For a private medical practice in […" at bounding box center [445, 82] width 404 height 158
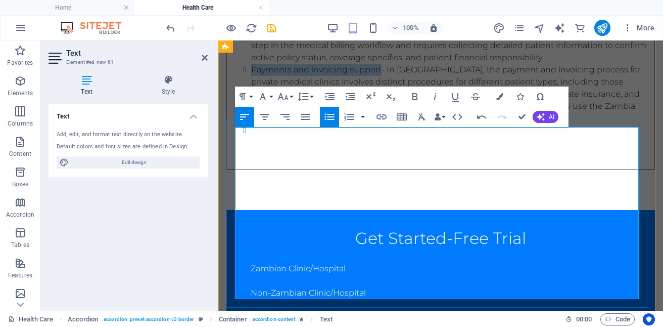
drag, startPoint x: 253, startPoint y: 205, endPoint x: 382, endPoint y: 206, distance: 129.4
click at [382, 124] on li "Payments and invoicing support- In [GEOGRAPHIC_DATA], the payment and invoicing…" at bounding box center [448, 94] width 395 height 61
click at [412, 98] on icon "button" at bounding box center [415, 97] width 12 height 12
click at [389, 124] on li "Payments and invoicing support - In [GEOGRAPHIC_DATA], the payment and invoicin…" at bounding box center [448, 94] width 395 height 61
click at [549, 149] on li "Content 3" at bounding box center [448, 136] width 395 height 24
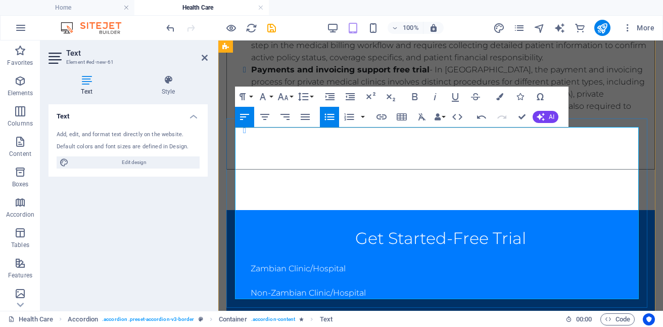
click at [376, 149] on li "Content 3" at bounding box center [448, 136] width 395 height 24
click at [262, 149] on li "Content 3" at bounding box center [448, 136] width 395 height 24
click at [260, 149] on li "Content 3" at bounding box center [448, 136] width 395 height 24
click at [259, 149] on li "Content 3" at bounding box center [448, 136] width 395 height 24
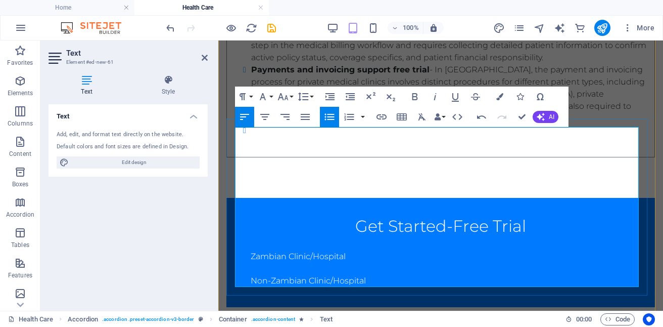
click at [527, 124] on li "Payments and invoicing support free trial - In [GEOGRAPHIC_DATA], the payment a…" at bounding box center [448, 94] width 395 height 61
click at [258, 137] on li "Content 3" at bounding box center [448, 130] width 395 height 12
drag, startPoint x: 252, startPoint y: 269, endPoint x: 464, endPoint y: 269, distance: 211.9
click at [464, 137] on li "Tax administration and compliance support free trial" at bounding box center [448, 130] width 395 height 12
click at [413, 97] on icon "button" at bounding box center [416, 96] width 6 height 7
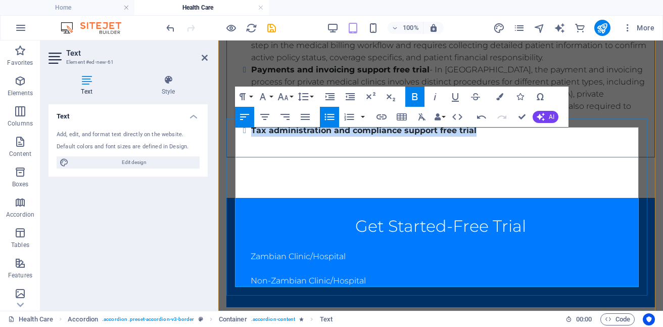
click at [487, 137] on li "Tax administration and compliance support free trial" at bounding box center [448, 130] width 395 height 12
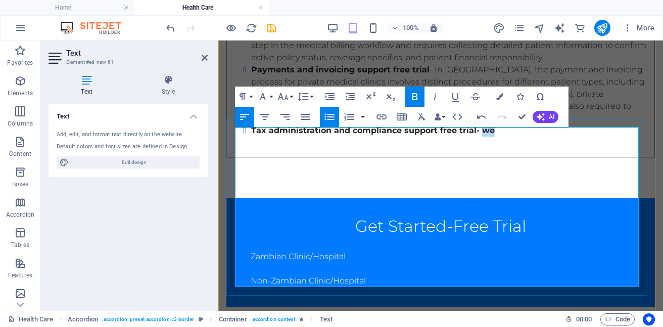
drag, startPoint x: 497, startPoint y: 268, endPoint x: 481, endPoint y: 268, distance: 15.7
click at [481, 137] on li "Tax administration and compliance support free trial- we" at bounding box center [448, 130] width 395 height 12
click at [417, 99] on icon "button" at bounding box center [416, 96] width 6 height 7
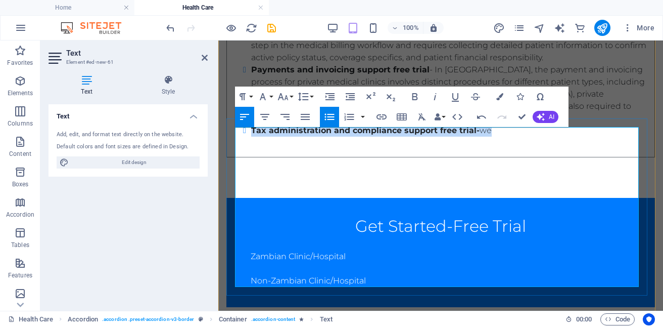
click at [506, 137] on li "Tax administration and compliance support free trial- we" at bounding box center [448, 130] width 395 height 12
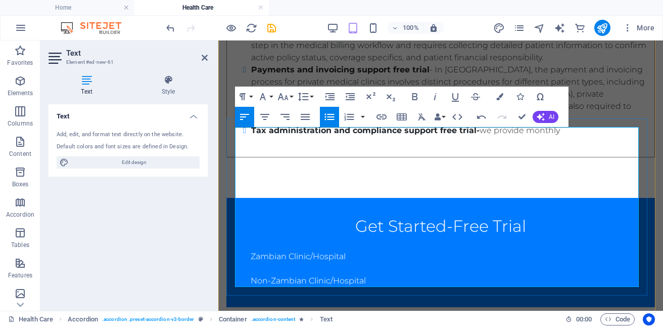
click at [487, 137] on li "Tax administration and compliance support free trial- we provide monthly" at bounding box center [448, 130] width 395 height 12
drag, startPoint x: 485, startPoint y: 266, endPoint x: 478, endPoint y: 272, distance: 8.6
click at [478, 135] on strong "Tax administration and compliance support free trial- W" at bounding box center [371, 130] width 241 height 10
click at [412, 95] on icon "button" at bounding box center [415, 97] width 12 height 12
click at [572, 137] on li "Tax administration and compliance support free trial- We provide monthly" at bounding box center [448, 130] width 395 height 12
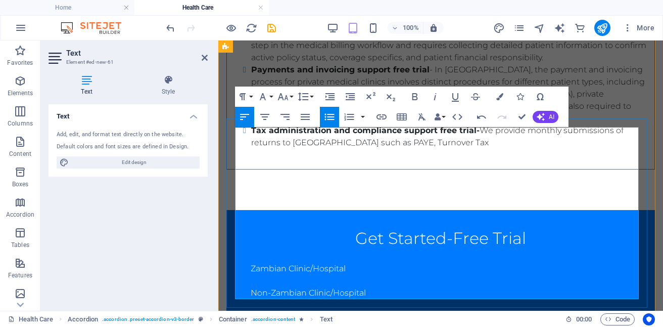
click at [429, 149] on li "Tax administration and compliance support free trial- We provide monthly submis…" at bounding box center [448, 136] width 395 height 24
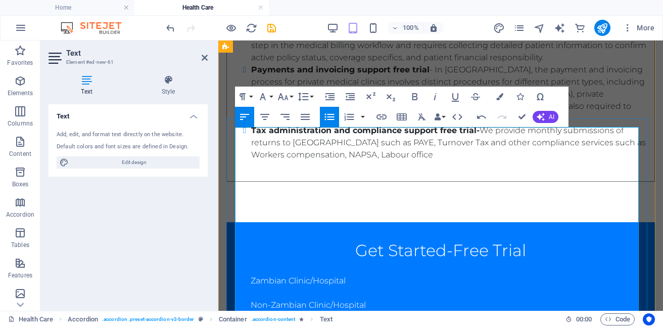
drag, startPoint x: 364, startPoint y: 293, endPoint x: 492, endPoint y: 294, distance: 128.4
click at [492, 161] on li "Tax administration and compliance support free trial- We provide monthly submis…" at bounding box center [448, 142] width 395 height 36
click at [487, 161] on li "Tax administration and compliance support free trial- We provide monthly submis…" at bounding box center [448, 142] width 395 height 36
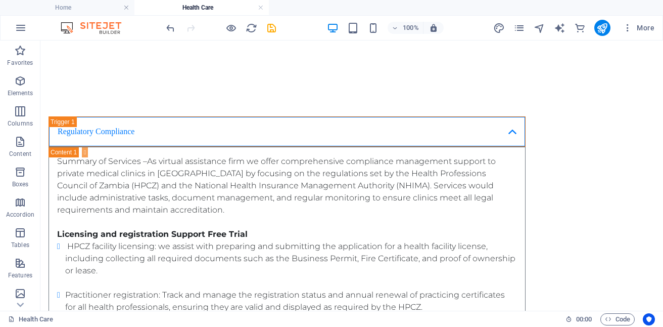
scroll to position [3533, 0]
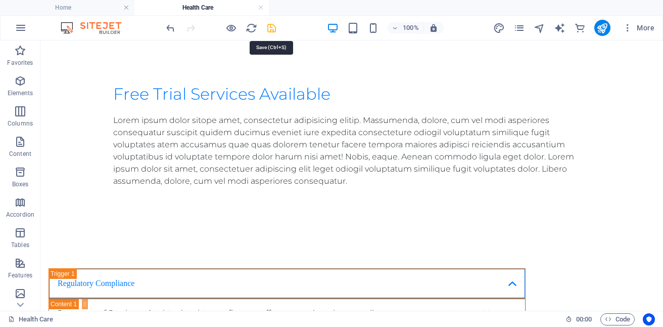
click at [274, 29] on icon "save" at bounding box center [272, 28] width 12 height 12
select select
checkbox input "false"
select select
checkbox input "false"
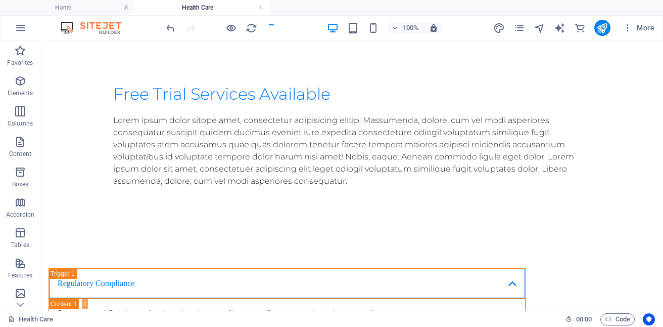
select select
checkbox input "false"
select select
checkbox input "false"
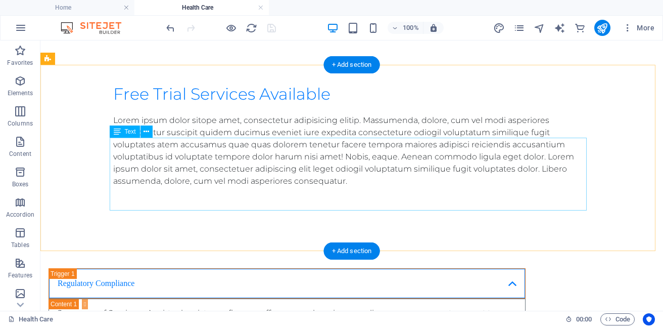
click at [278, 187] on div "Lorem ipsum dolor sitope amet, consectetur adipisicing elitip. Massumenda, dolo…" at bounding box center [351, 150] width 477 height 73
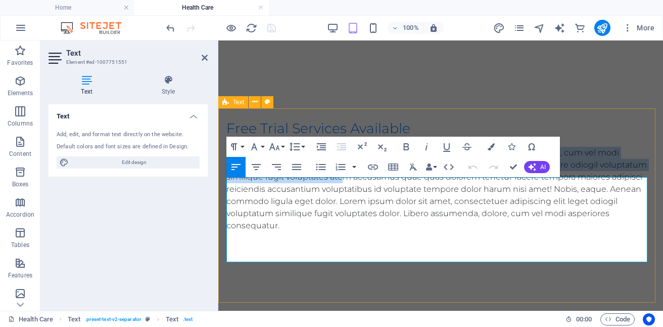
scroll to position [3991, 0]
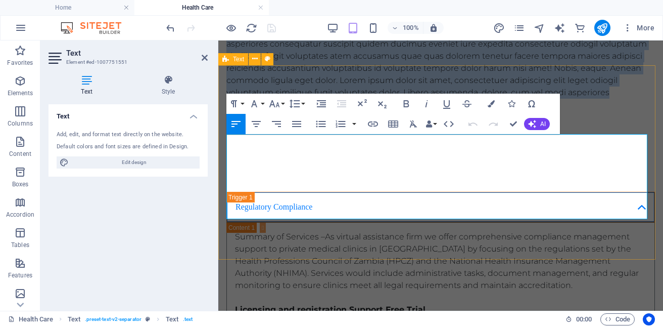
drag, startPoint x: 260, startPoint y: 259, endPoint x: 620, endPoint y: 201, distance: 364.6
click at [620, 111] on p "Lorem ipsum dolor sitope amet, consectetur adipisicing elitip. Massumenda, dolo…" at bounding box center [441, 68] width 429 height 85
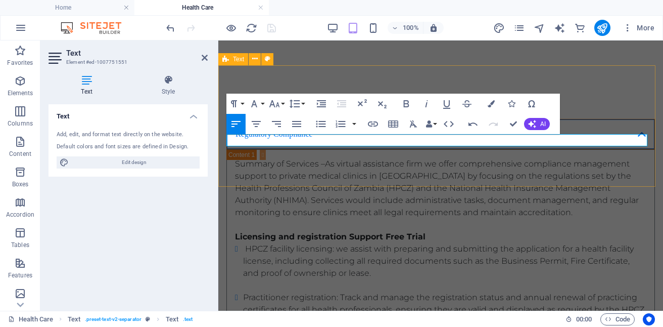
click at [360, 38] on p "Lorem ip consequatur." at bounding box center [441, 32] width 429 height 12
click at [235, 38] on p "​" at bounding box center [441, 32] width 429 height 12
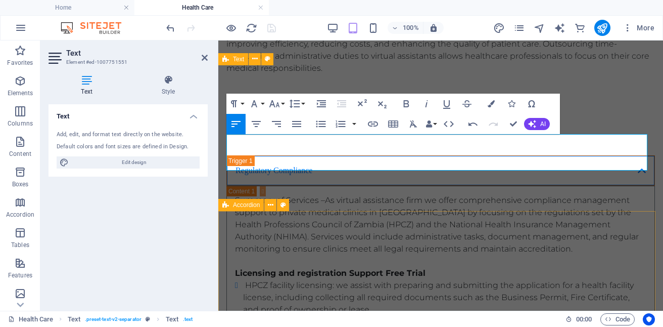
scroll to position [2909, 2]
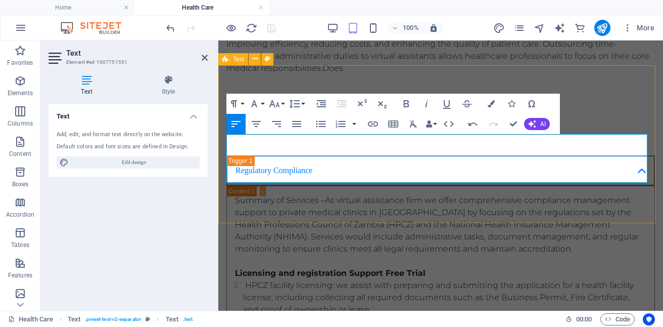
click at [287, 74] on p "​Private clinics in [GEOGRAPHIC_DATA] can benefit from virtual administration s…" at bounding box center [441, 50] width 429 height 49
click at [254, 74] on p "Private clinics in [GEOGRAPHIC_DATA] can benefit from virtual administration su…" at bounding box center [441, 50] width 429 height 49
click at [281, 74] on p "Private clinics in [GEOGRAPHIC_DATA] can benefit from virtual administration su…" at bounding box center [441, 50] width 429 height 49
click at [382, 74] on p "Private medical practices in [GEOGRAPHIC_DATA] can benefit from virtual adminis…" at bounding box center [441, 50] width 429 height 49
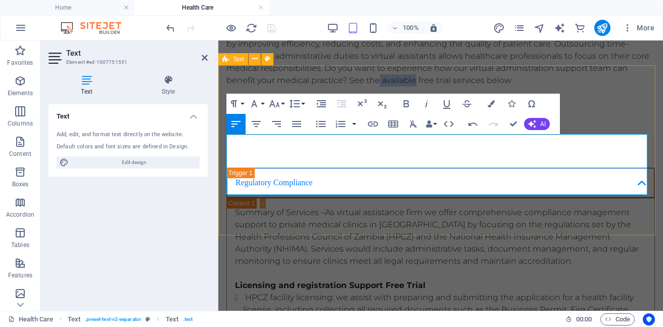
drag, startPoint x: 419, startPoint y: 191, endPoint x: 452, endPoint y: 191, distance: 32.9
click at [452, 86] on p "Private medical practices in [GEOGRAPHIC_DATA] can benefit from virtual adminis…" at bounding box center [441, 56] width 429 height 61
click at [409, 102] on icon "button" at bounding box center [407, 103] width 6 height 7
click at [532, 86] on p "Private medical practices in [GEOGRAPHIC_DATA] can benefit from virtual adminis…" at bounding box center [441, 56] width 429 height 61
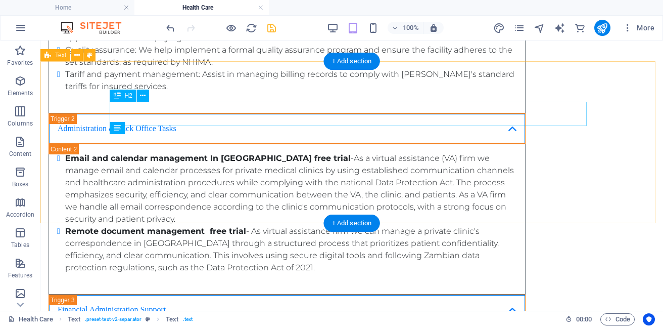
scroll to position [3537, 0]
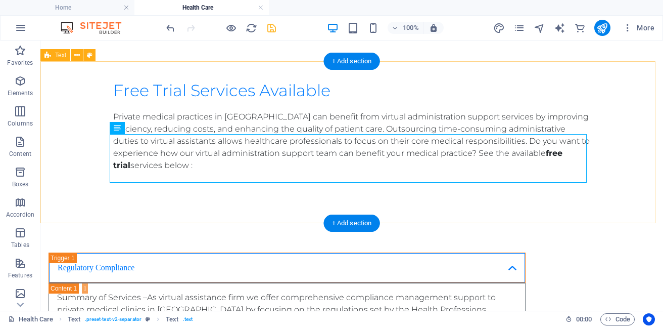
click at [606, 129] on div "Free Trial Services Available Private medical practices in [GEOGRAPHIC_DATA] ca…" at bounding box center [351, 125] width 623 height 174
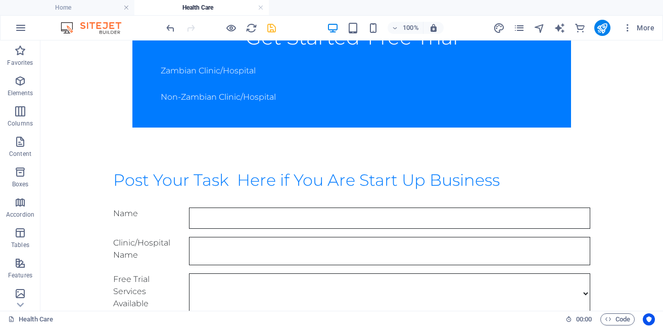
scroll to position [4565, 0]
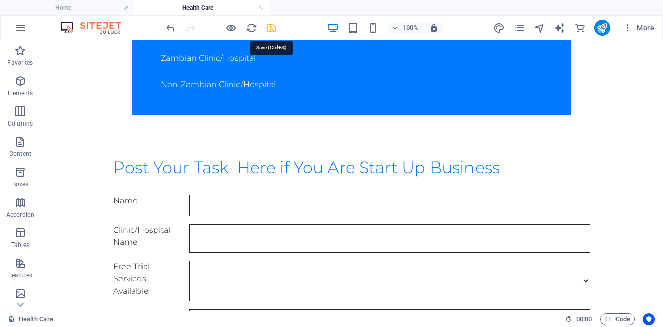
click at [272, 28] on icon "save" at bounding box center [272, 28] width 12 height 12
select select
checkbox input "false"
select select
checkbox input "false"
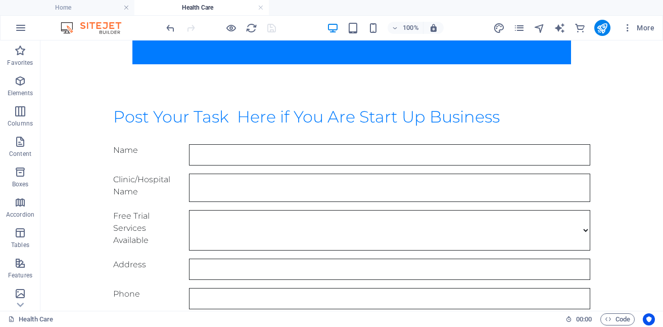
scroll to position [4515, 0]
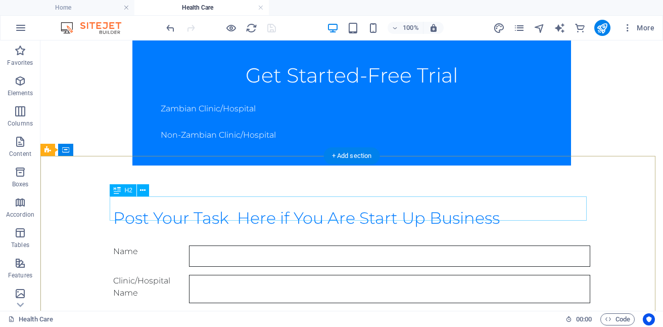
click at [502, 207] on div "Post Your Task Here if You Are Start Up Business" at bounding box center [351, 218] width 477 height 24
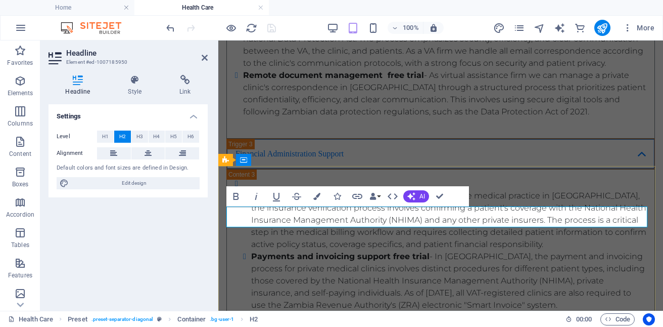
scroll to position [4981, 0]
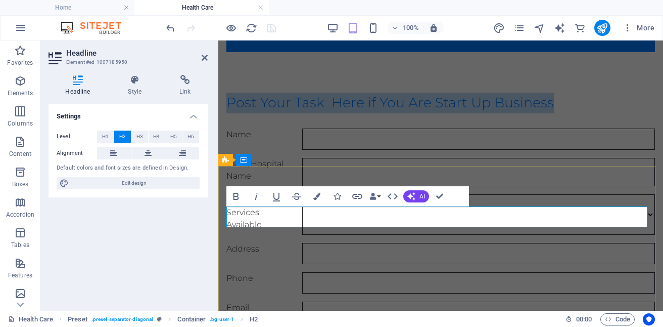
click at [557, 113] on h2 "Post Your Task Here if You Are Start Up Business" at bounding box center [441, 103] width 429 height 21
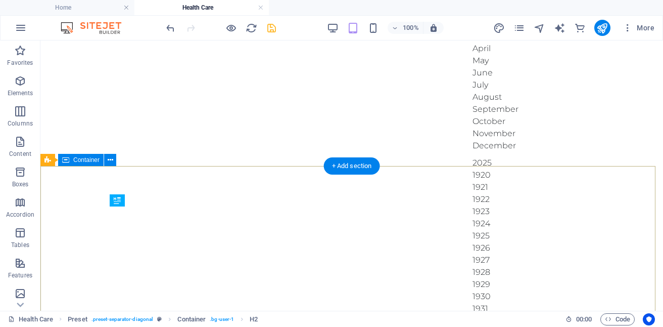
scroll to position [4505, 0]
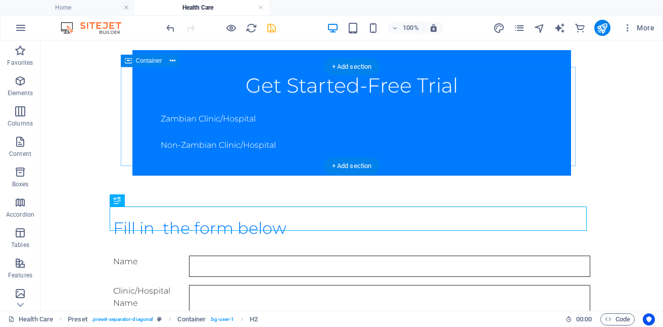
click at [579, 139] on div "Get Started-Free Trial Zambian Clinic/Hospital Non-Zambian Clinic/Hospital" at bounding box center [351, 112] width 455 height 125
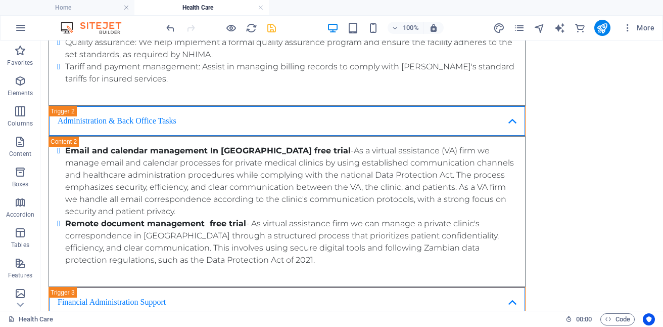
scroll to position [4010, 0]
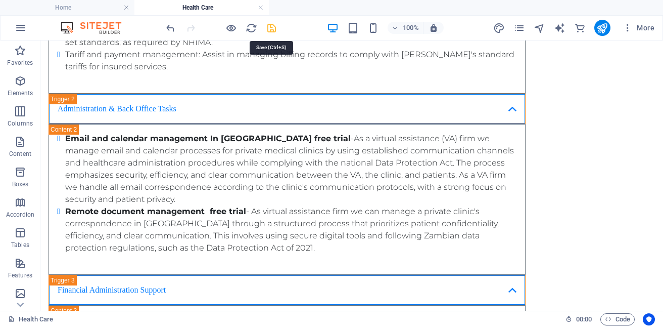
click at [273, 27] on icon "save" at bounding box center [272, 28] width 12 height 12
select select
checkbox input "false"
select select
checkbox input "false"
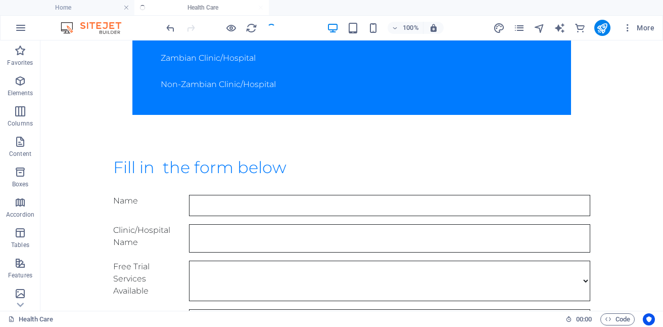
scroll to position [4452, 0]
